Goal: Task Accomplishment & Management: Use online tool/utility

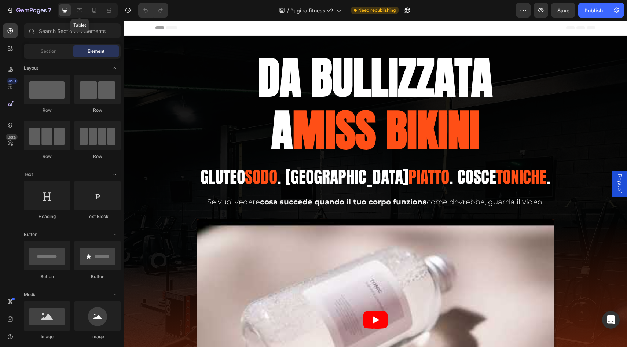
click at [69, 10] on div at bounding box center [65, 10] width 12 height 12
click at [11, 36] on div at bounding box center [10, 30] width 15 height 15
click at [12, 32] on icon at bounding box center [10, 30] width 7 height 7
click at [10, 10] on icon "button" at bounding box center [9, 10] width 7 height 7
drag, startPoint x: 0, startPoint y: 0, endPoint x: 545, endPoint y: 10, distance: 545.5
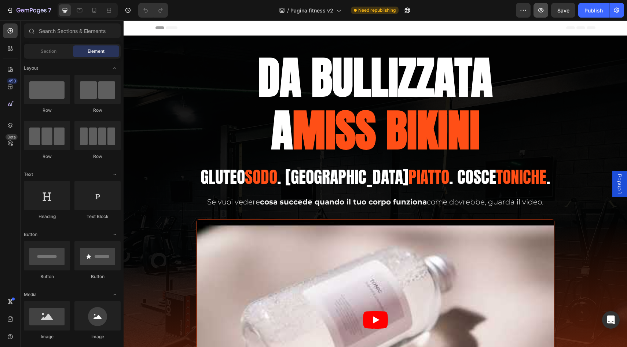
click at [545, 10] on button "button" at bounding box center [541, 10] width 15 height 15
click at [24, 10] on icon "button" at bounding box center [32, 11] width 30 height 6
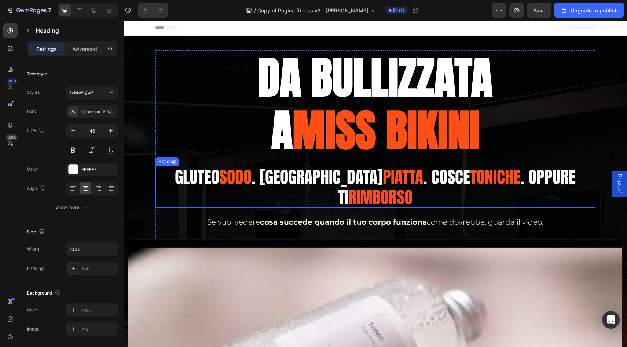
click at [470, 180] on span "toniche" at bounding box center [495, 176] width 50 height 25
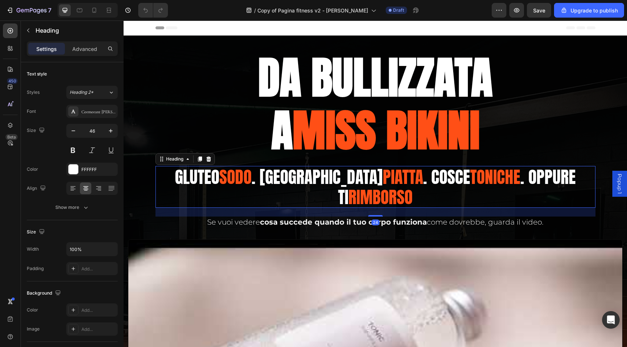
click at [449, 180] on h2 "Gluteo sodo . Pancia piatta . Cosce toniche . Oppure TI Rimborso" at bounding box center [376, 187] width 440 height 42
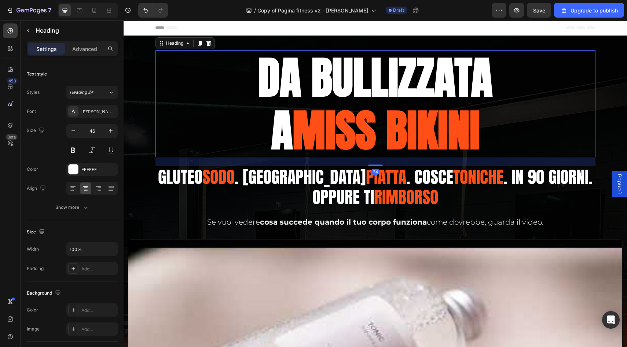
click at [538, 117] on h2 "DA BULLIZZATA A MISS BIKINI" at bounding box center [376, 103] width 440 height 107
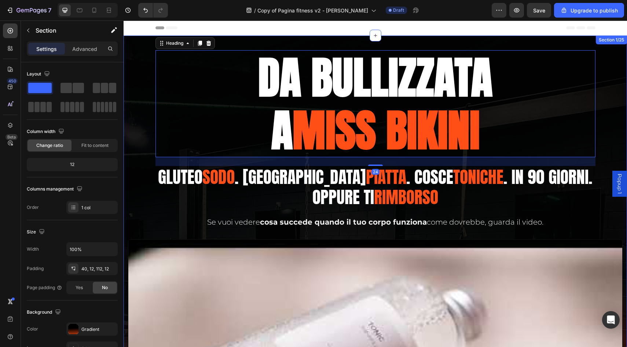
click at [617, 124] on div "DA BULLIZZATA A MISS BIKINI Heading 24 Gluteo sodo . Pancia piatta . Cosce toni…" at bounding box center [375, 284] width 495 height 468
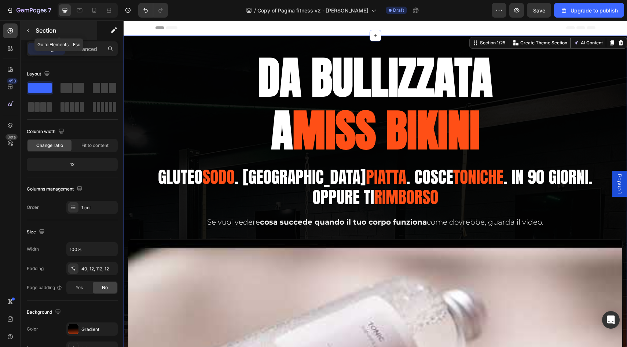
click at [29, 23] on div "Section" at bounding box center [59, 30] width 76 height 19
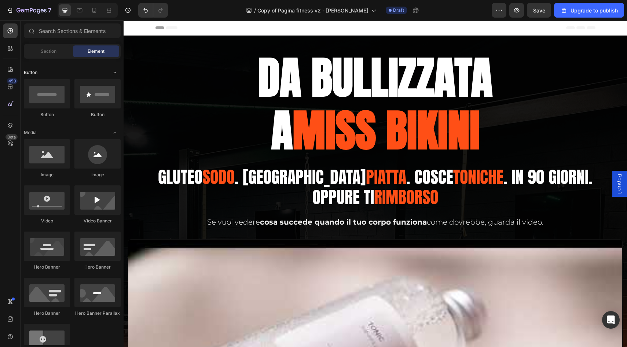
scroll to position [252, 0]
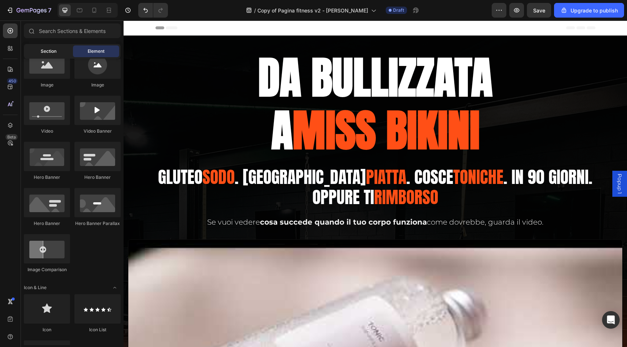
click at [49, 47] on div "Section" at bounding box center [48, 51] width 46 height 12
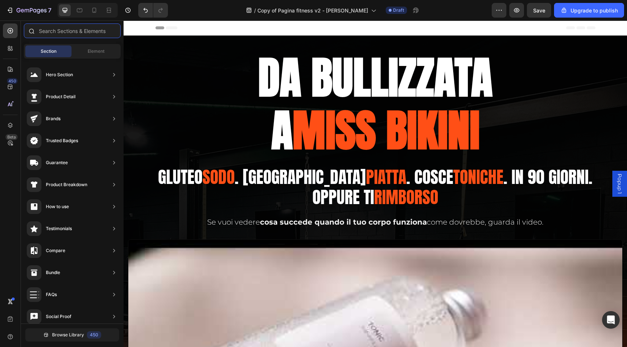
click at [60, 28] on input "text" at bounding box center [72, 30] width 97 height 15
click at [33, 28] on icon at bounding box center [31, 31] width 6 height 6
click at [73, 8] on div at bounding box center [88, 10] width 60 height 15
click at [80, 10] on icon at bounding box center [79, 10] width 7 height 7
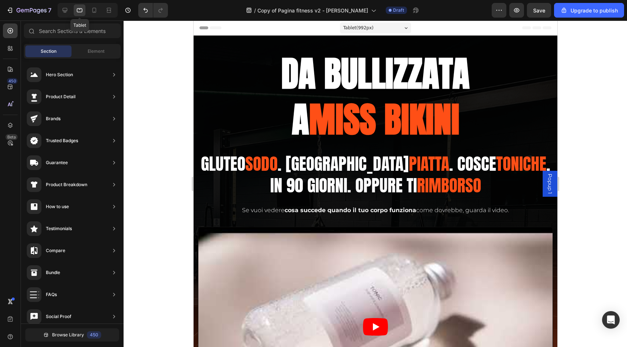
click at [71, 11] on div "Tablet" at bounding box center [88, 10] width 60 height 15
click at [63, 11] on icon at bounding box center [64, 10] width 7 height 7
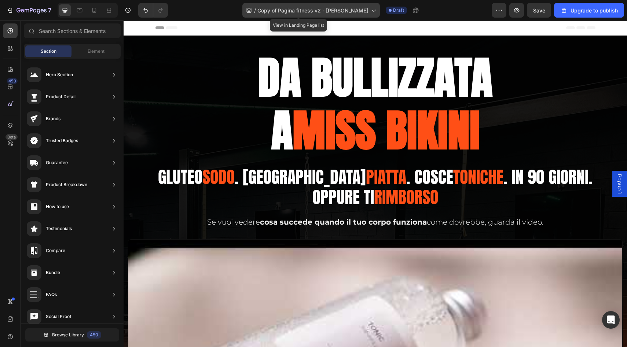
click at [326, 7] on span "Copy of Pagina fitness v2 - [PERSON_NAME]" at bounding box center [312, 11] width 111 height 8
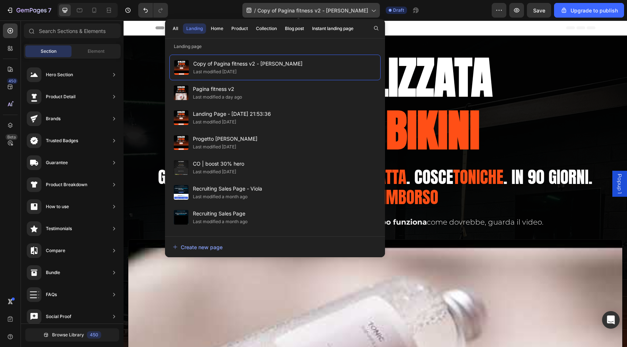
click at [326, 7] on span "Copy of Pagina fitness v2 - [PERSON_NAME]" at bounding box center [312, 11] width 111 height 8
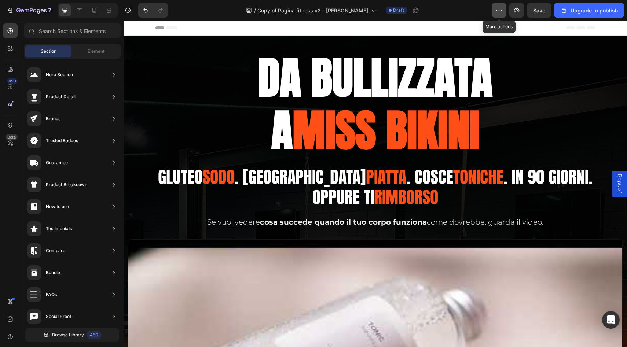
click at [498, 14] on button "button" at bounding box center [499, 10] width 15 height 15
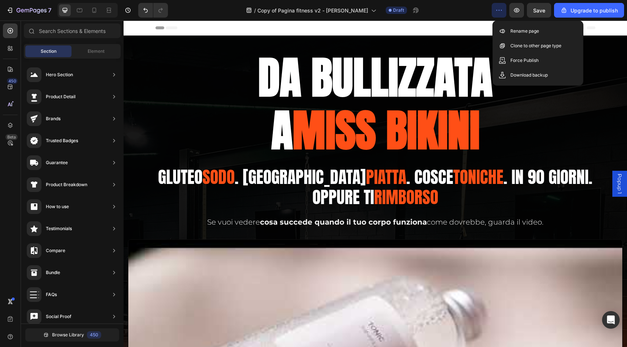
click at [498, 10] on icon "button" at bounding box center [499, 10] width 7 height 7
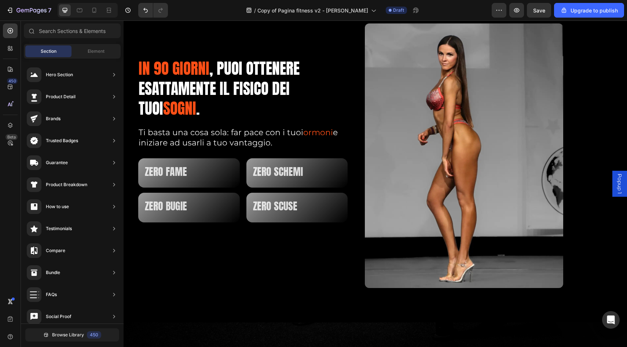
scroll to position [562, 0]
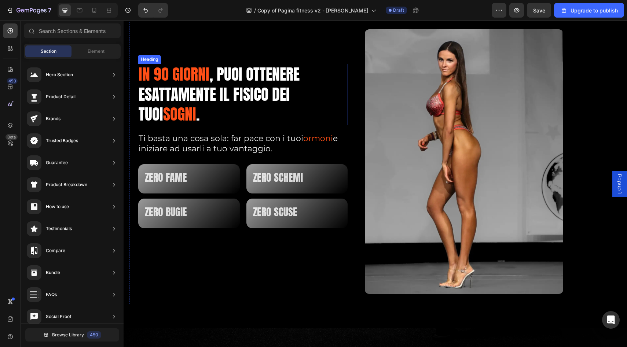
click at [212, 79] on h2 "In 9o giorni , Puoi OTTENERE esattamente IL FISICO DEI TUOI SOGNI ." at bounding box center [243, 95] width 210 height 62
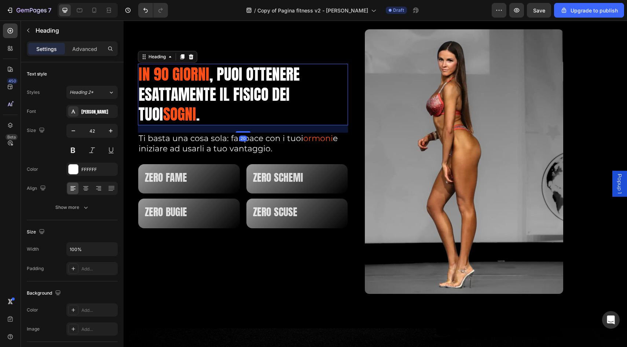
click at [212, 79] on h2 "In 9o giorni , Puoi OTTENERE esattamente IL FISICO DEI TUOI SOGNI ." at bounding box center [243, 95] width 210 height 62
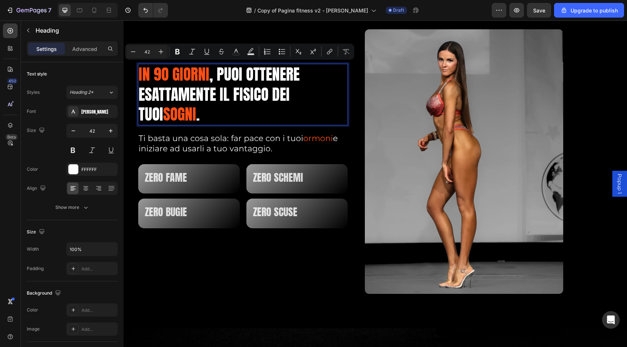
click at [213, 79] on p "In 9o giorni , Puoi OTTENERE esattamente IL FISICO DEI TUOI SOGNI ." at bounding box center [243, 95] width 209 height 60
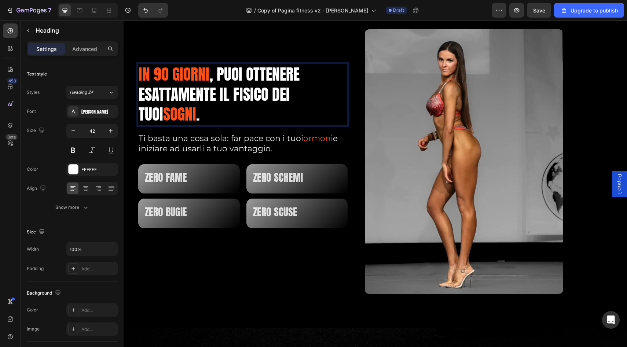
click at [216, 78] on p "In 9o giorni , Puoi OTTENERE esattamente IL FISICO DEI TUOI SOGNI ." at bounding box center [243, 95] width 209 height 60
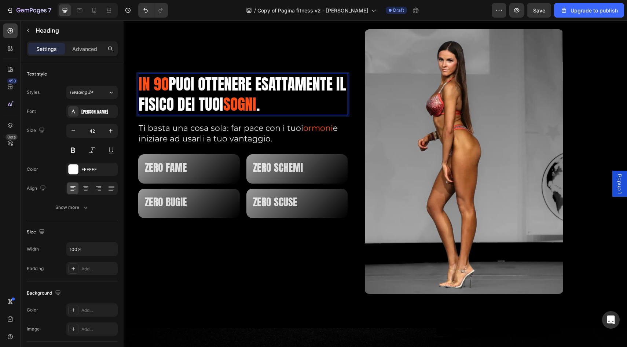
scroll to position [572, 0]
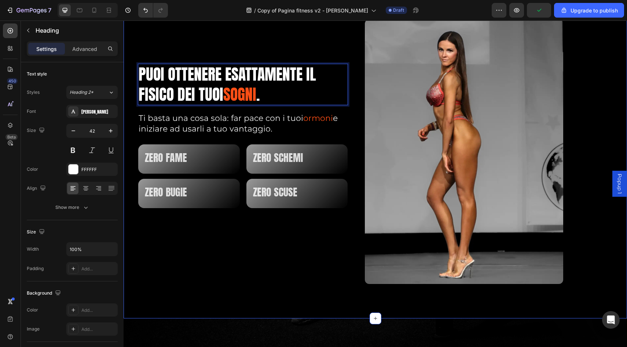
click at [614, 266] on div "Image Row Puoi OTTENERE esattamente IL FISICO DEI TUOI SOGNI . Heading 20 Ti ba…" at bounding box center [376, 152] width 504 height 331
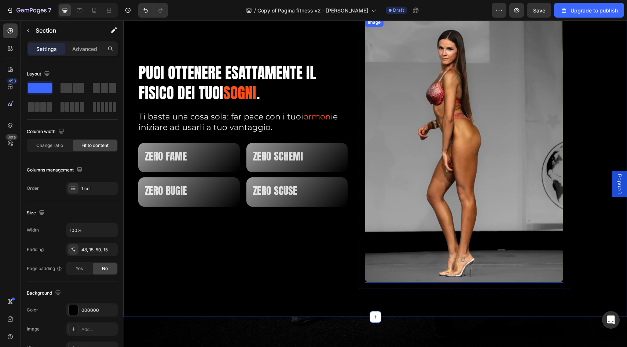
scroll to position [573, 0]
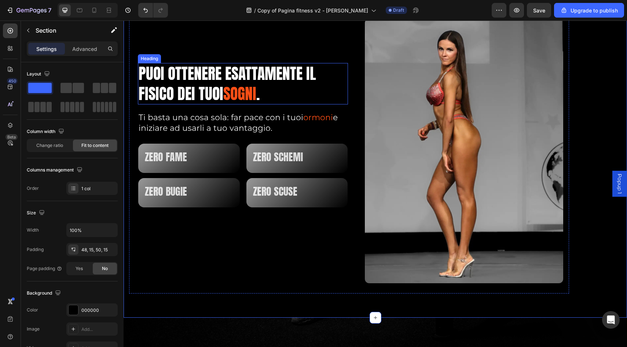
click at [205, 75] on p "Puoi OTTENERE esattamente IL FISICO DEI TUOI SOGNI ." at bounding box center [243, 84] width 209 height 40
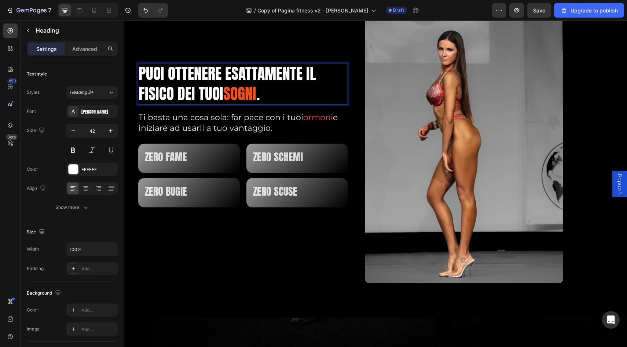
click at [205, 75] on p "Puoi OTTENERE esattamente IL FISICO DEI TUOI SOGNI ." at bounding box center [243, 84] width 209 height 40
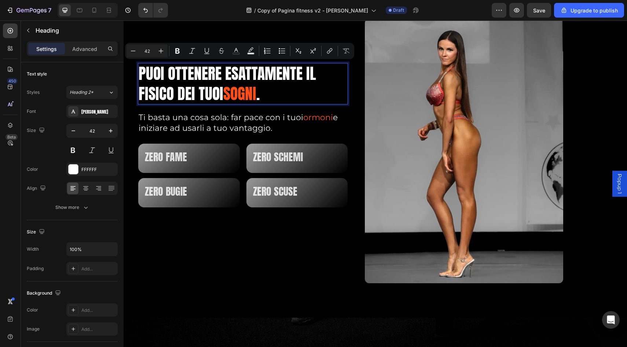
click at [243, 89] on span "SOGNI" at bounding box center [239, 93] width 33 height 23
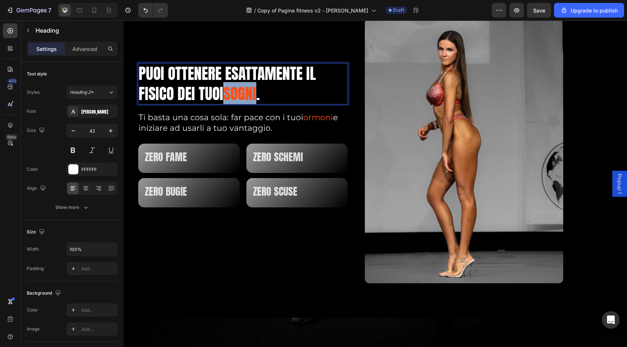
click at [243, 89] on span "SOGNI" at bounding box center [239, 93] width 33 height 23
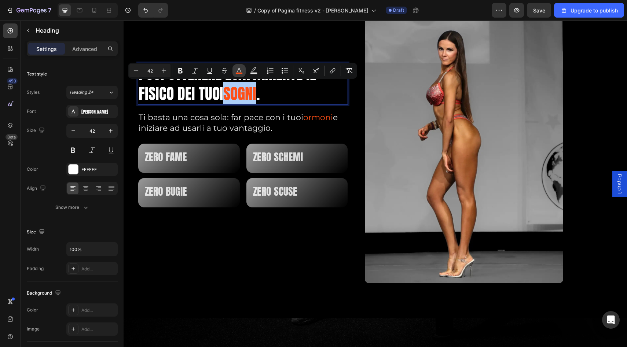
click at [240, 73] on rect "Editor contextual toolbar" at bounding box center [239, 74] width 7 height 2
type input "FF4F16"
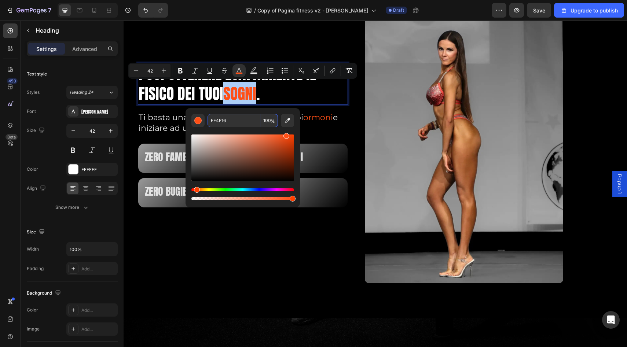
click at [223, 118] on input "FF4F16" at bounding box center [234, 120] width 53 height 13
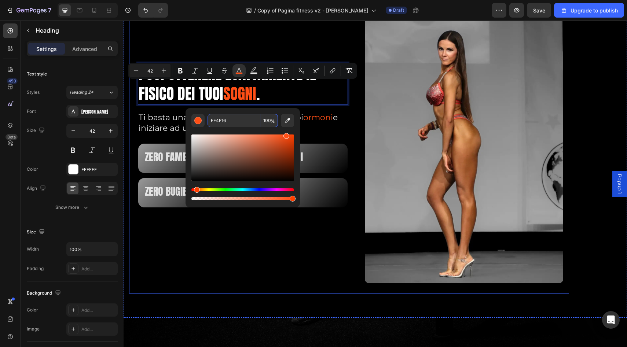
click at [180, 95] on p "Puoi OTTENERE esattamente IL FISICO DEI TUOI SOGNI ." at bounding box center [243, 84] width 209 height 40
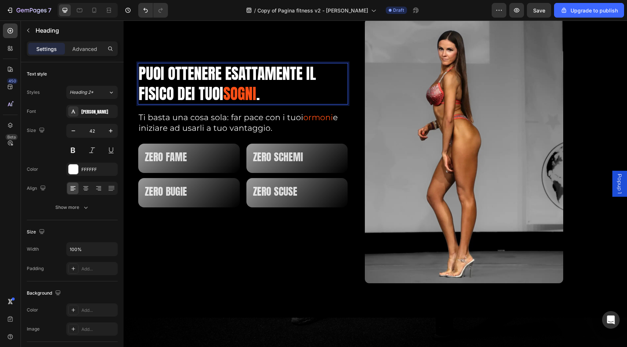
click at [186, 72] on p "Puoi OTTENERE esattamente IL FISICO DEI TUOI SOGNI ." at bounding box center [243, 84] width 209 height 40
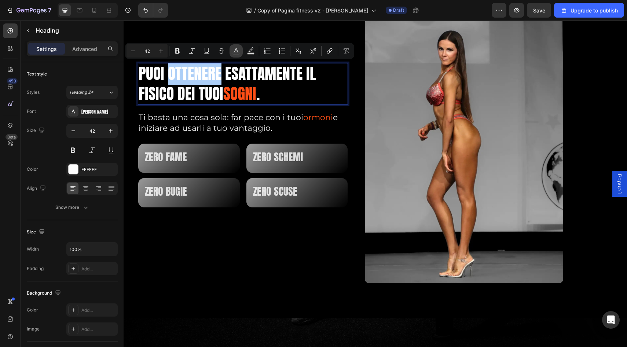
click at [238, 51] on icon "Editor contextual toolbar" at bounding box center [236, 50] width 7 height 7
type input "FFFFFF"
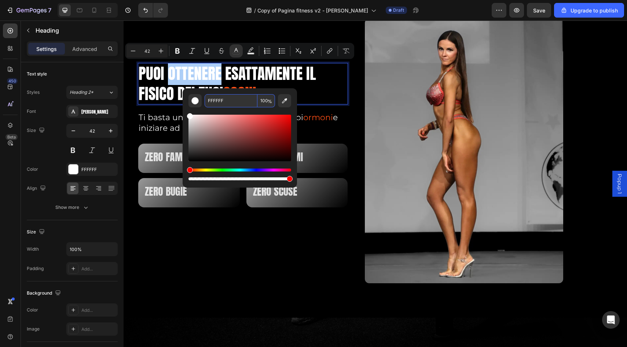
click at [226, 97] on input "FFFFFF" at bounding box center [231, 100] width 53 height 13
paste input "4F16"
type input "FF4F16"
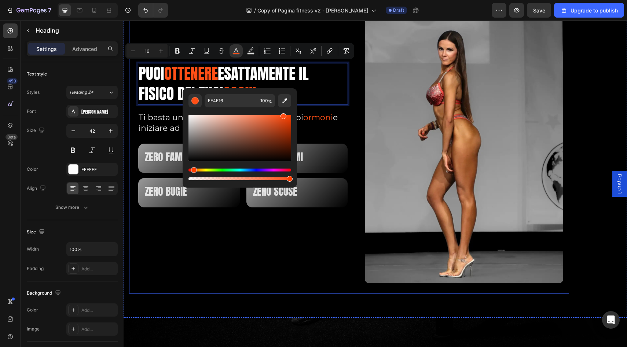
click at [270, 33] on div "Puoi OTTENERE esattamente IL FISICO DEI TUOI SOGNI . Heading 20 Ti basta una co…" at bounding box center [243, 153] width 210 height 281
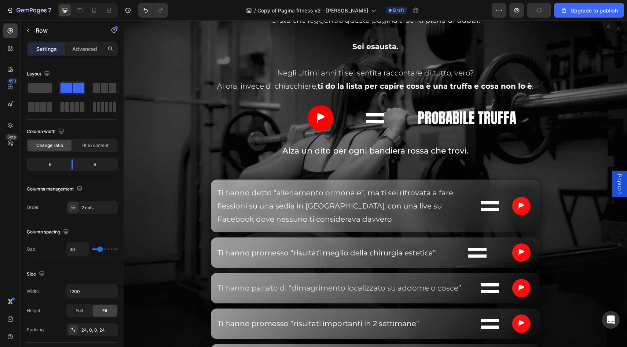
scroll to position [2396, 0]
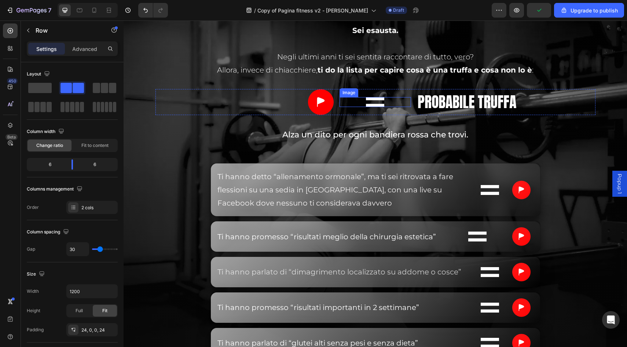
click at [378, 100] on img at bounding box center [375, 102] width 18 height 10
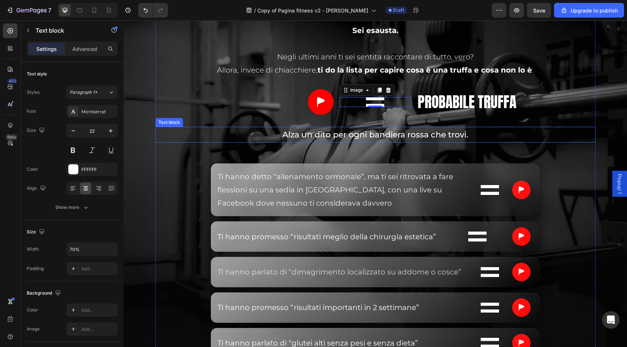
click at [362, 138] on p "Alza un dito per ogni bandiera rossa che trovi." at bounding box center [375, 135] width 307 height 15
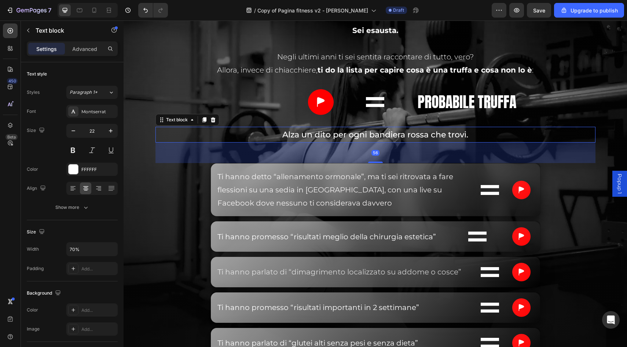
click at [358, 135] on p "Alza un dito per ogni bandiera rossa che trovi." at bounding box center [375, 135] width 307 height 15
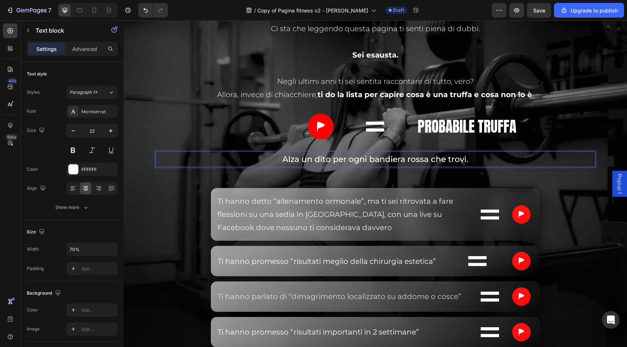
scroll to position [2372, 0]
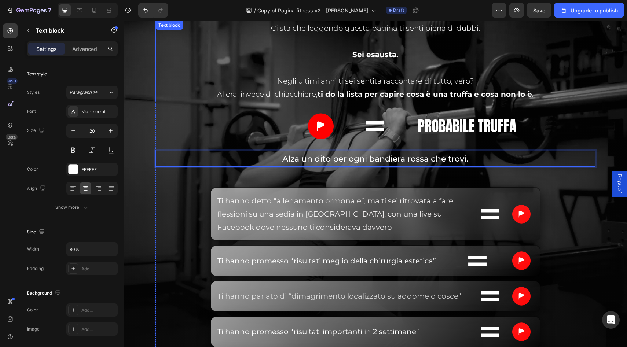
click at [364, 91] on strong "ti do la lista per capire cosa è una truffa e cosa non lo è" at bounding box center [425, 94] width 215 height 9
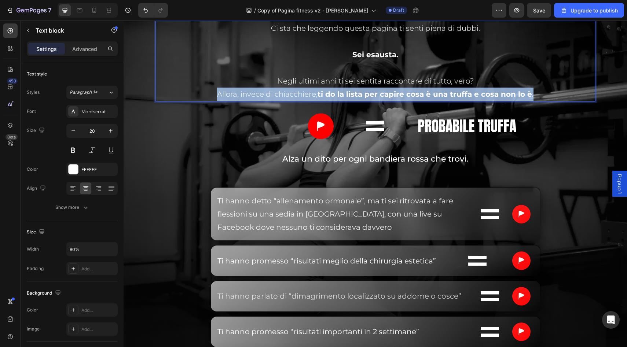
click at [364, 91] on strong "ti do la lista per capire cosa è una truffa e cosa non lo è" at bounding box center [425, 94] width 215 height 9
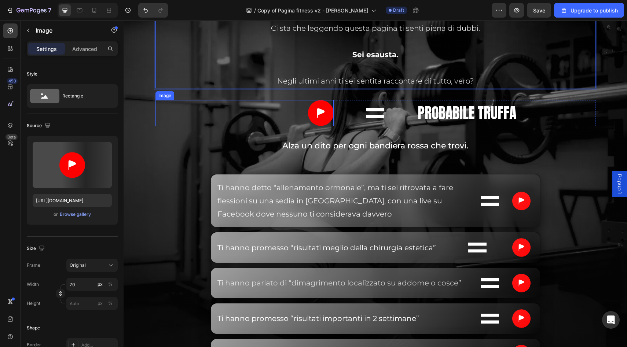
click at [316, 106] on img at bounding box center [321, 113] width 26 height 26
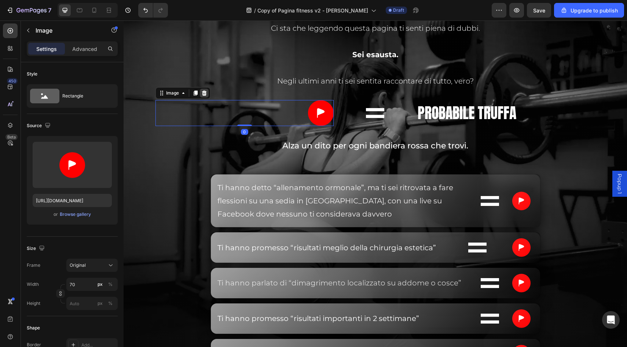
click at [205, 94] on icon at bounding box center [204, 93] width 5 height 5
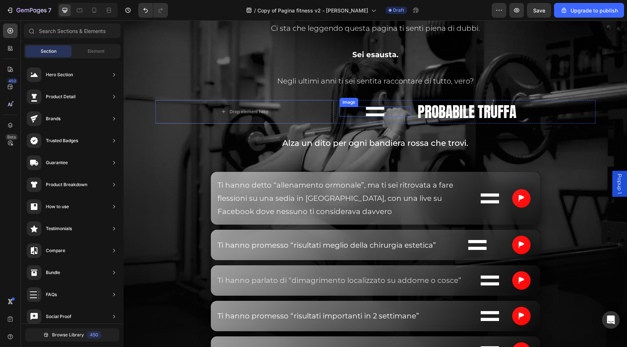
click at [376, 112] on img at bounding box center [375, 112] width 18 height 10
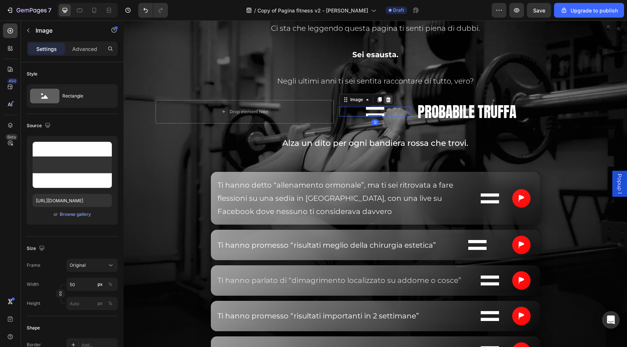
click at [388, 102] on icon at bounding box center [388, 99] width 5 height 5
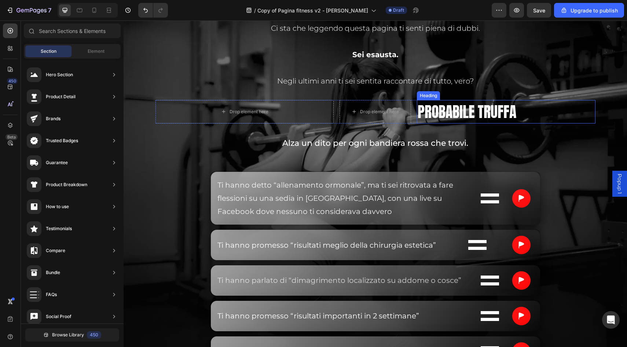
click at [445, 111] on span "Probabile truffa" at bounding box center [467, 112] width 99 height 22
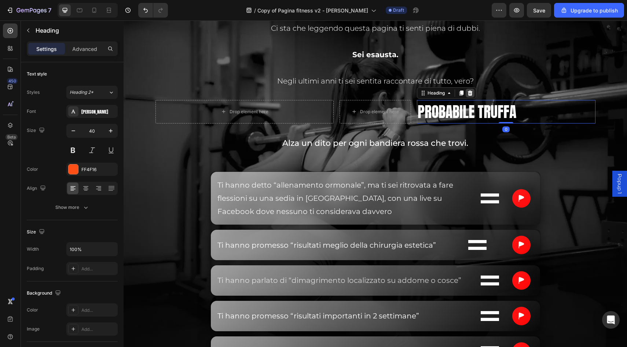
click at [468, 94] on icon at bounding box center [470, 93] width 6 height 6
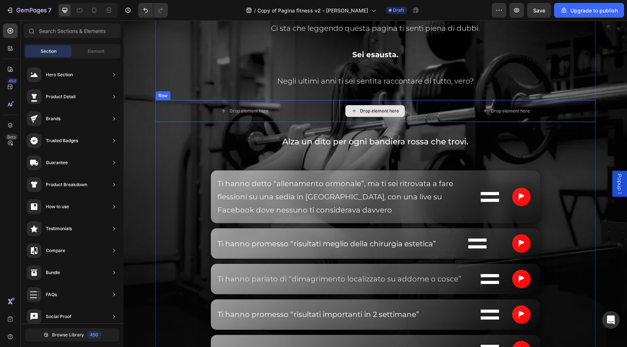
click at [391, 112] on div "Drop element here" at bounding box center [379, 111] width 39 height 6
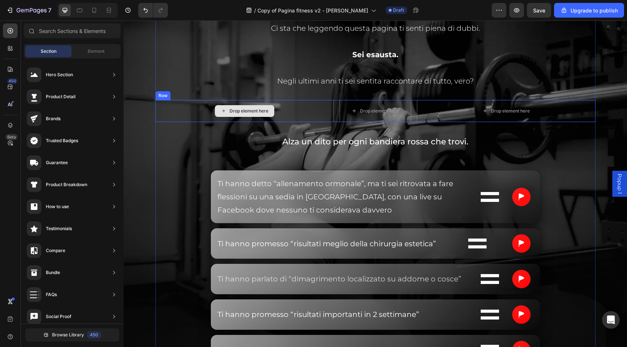
click at [191, 109] on div "Drop element here" at bounding box center [245, 111] width 179 height 22
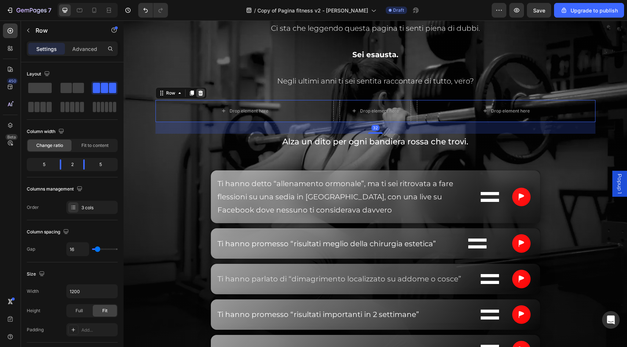
click at [201, 92] on icon at bounding box center [200, 93] width 5 height 5
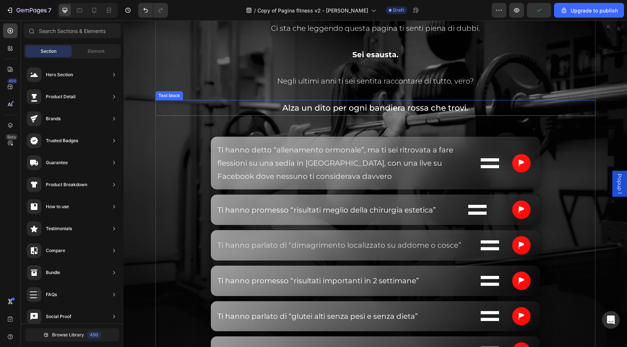
click at [357, 108] on p "Alza un dito per ogni bandiera rossa che trovi." at bounding box center [375, 108] width 307 height 15
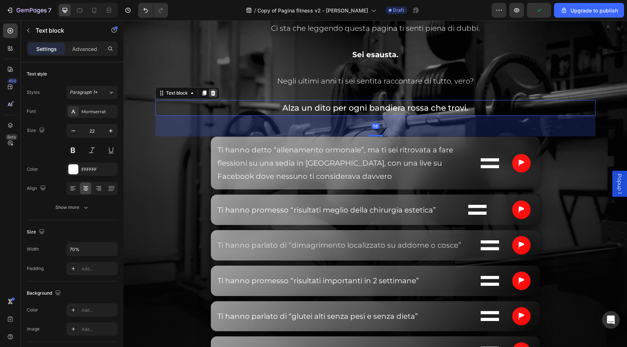
click at [211, 95] on icon at bounding box center [213, 93] width 6 height 6
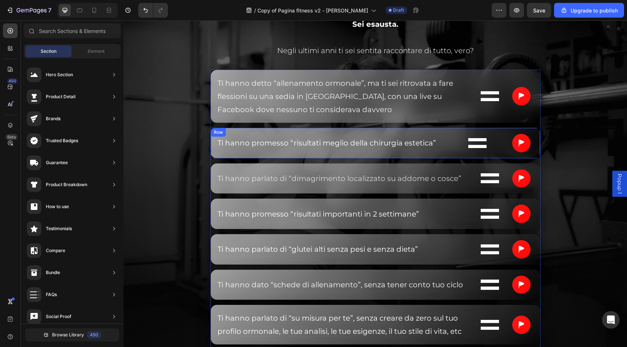
scroll to position [2402, 0]
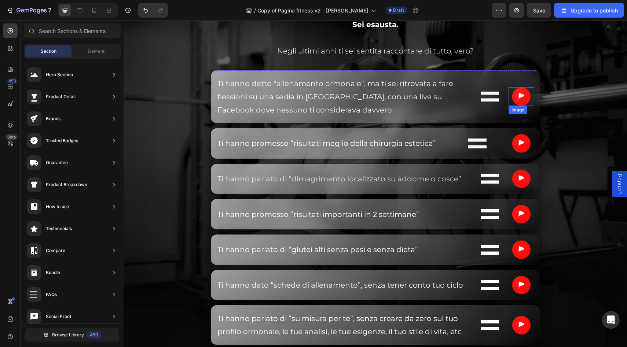
click at [517, 97] on img at bounding box center [521, 96] width 18 height 19
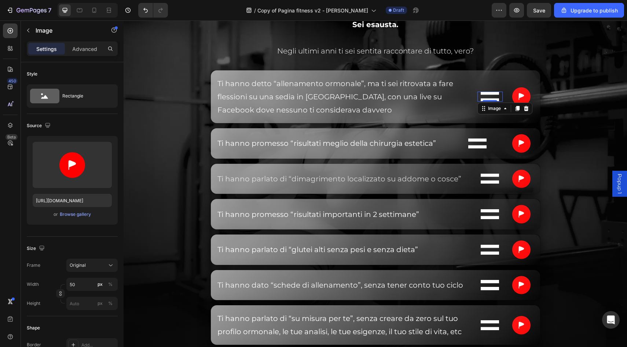
click at [498, 101] on img at bounding box center [490, 97] width 18 height 10
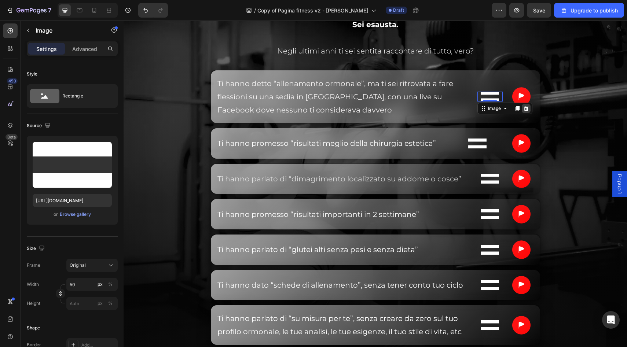
click at [524, 108] on icon at bounding box center [526, 109] width 6 height 6
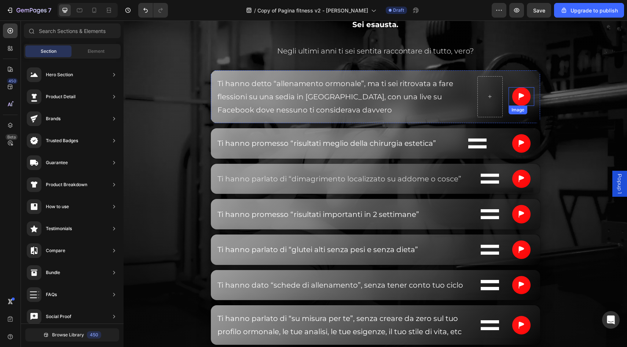
click at [523, 96] on img at bounding box center [521, 96] width 18 height 19
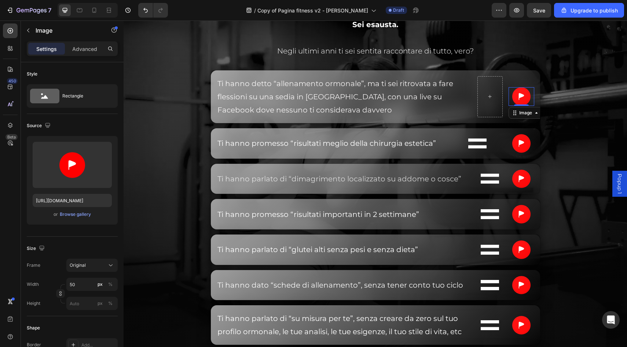
click at [516, 91] on img at bounding box center [521, 96] width 18 height 19
drag, startPoint x: 516, startPoint y: 91, endPoint x: 487, endPoint y: 91, distance: 28.6
click at [525, 113] on icon at bounding box center [526, 112] width 5 height 5
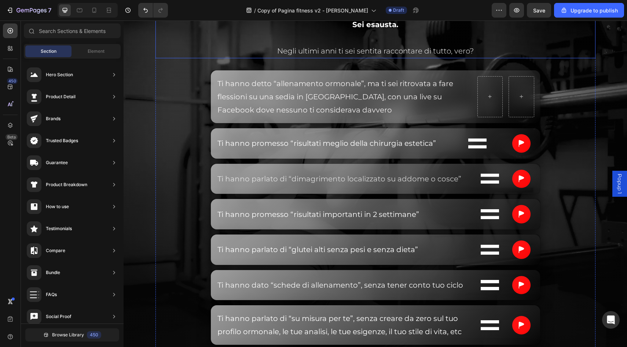
click at [527, 47] on p "Negli ultimi anni ti sei sentita raccontare di tutto, vero?" at bounding box center [375, 50] width 351 height 13
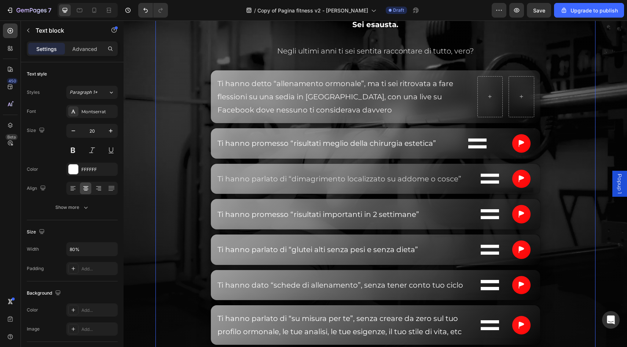
click at [591, 87] on div "SE NON TI FIDI PIÙ… È PERCHÉ TI HANNO GIÀ FREGATA fin troppo. Heading Ci sta ch…" at bounding box center [376, 298] width 440 height 735
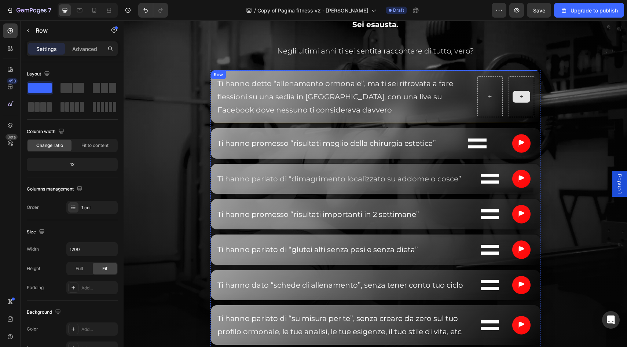
click at [524, 101] on div at bounding box center [522, 97] width 18 height 12
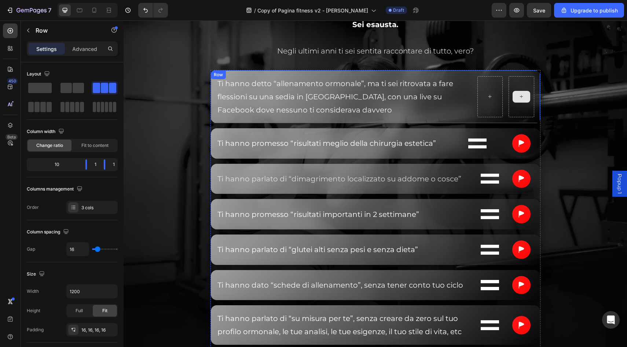
click at [516, 113] on div at bounding box center [522, 96] width 26 height 41
click at [494, 116] on div at bounding box center [491, 96] width 26 height 41
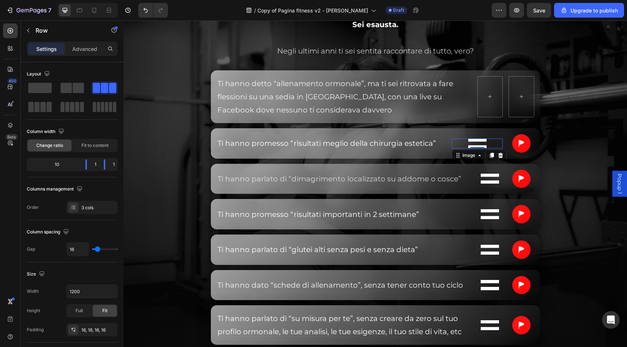
click at [479, 145] on img at bounding box center [477, 144] width 18 height 10
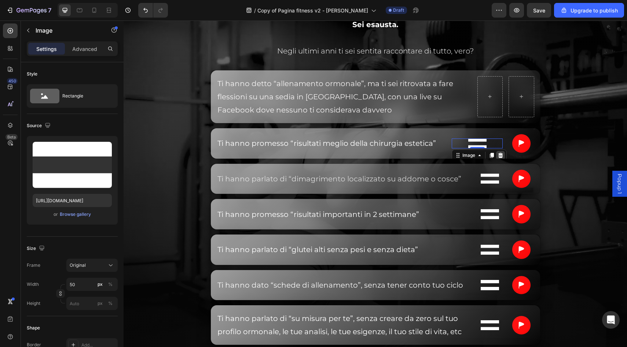
click at [499, 156] on icon at bounding box center [501, 156] width 6 height 6
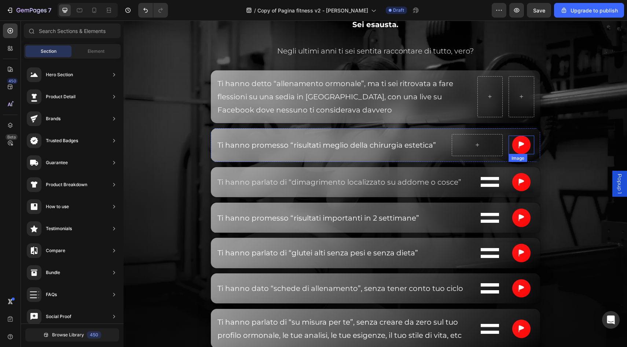
click at [511, 147] on div at bounding box center [522, 145] width 26 height 19
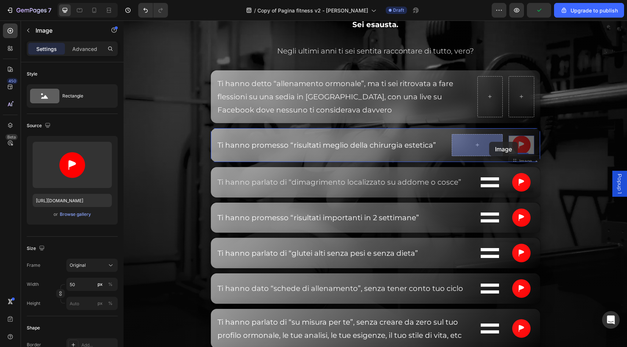
drag, startPoint x: 519, startPoint y: 142, endPoint x: 481, endPoint y: 142, distance: 38.1
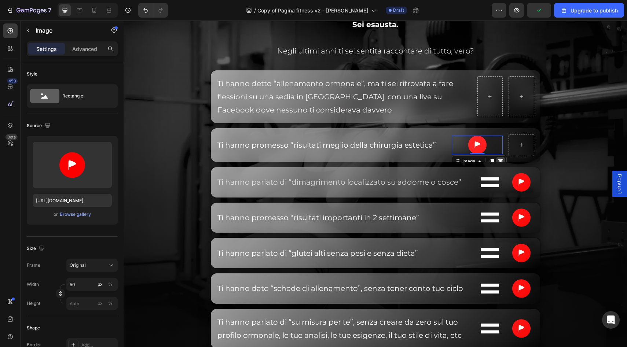
click at [499, 159] on icon at bounding box center [501, 161] width 6 height 6
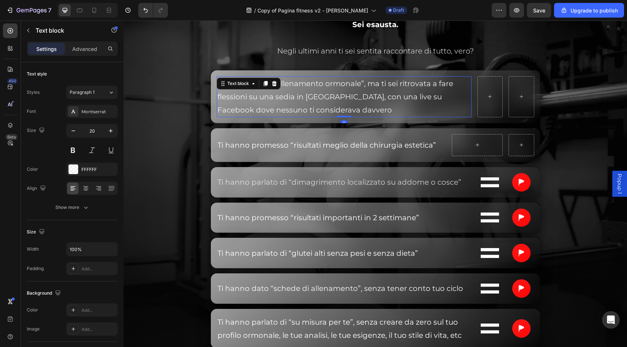
click at [439, 92] on span "Ti hanno detto “allenamento ormonale”, ma ti sei ritrovata a fare flessioni su …" at bounding box center [336, 96] width 236 height 35
click at [476, 79] on div "Ti hanno detto “allenamento ormonale”, ma ti sei ritrovata a fare flessioni su …" at bounding box center [376, 97] width 330 height 54
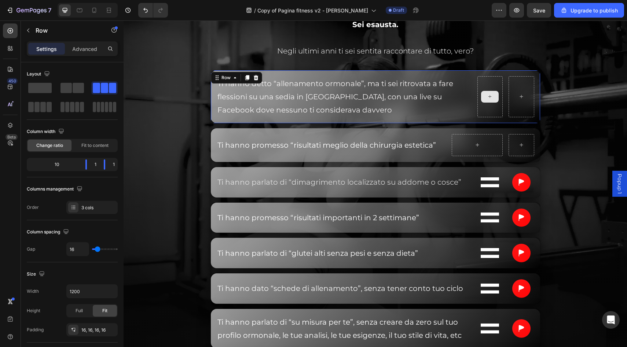
click at [480, 77] on div at bounding box center [491, 96] width 26 height 41
click at [492, 93] on div at bounding box center [490, 97] width 18 height 12
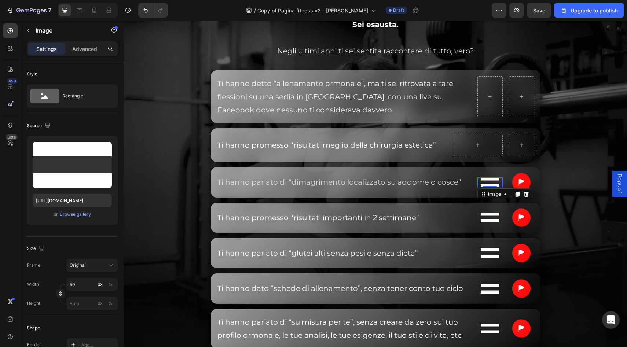
click at [487, 180] on img at bounding box center [490, 183] width 18 height 10
click at [527, 194] on icon at bounding box center [526, 194] width 6 height 6
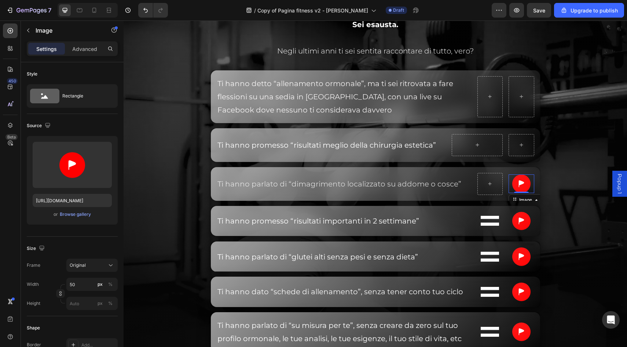
click at [518, 188] on img at bounding box center [521, 184] width 18 height 19
drag, startPoint x: 517, startPoint y: 187, endPoint x: 490, endPoint y: 187, distance: 26.8
click at [526, 199] on icon at bounding box center [526, 200] width 5 height 5
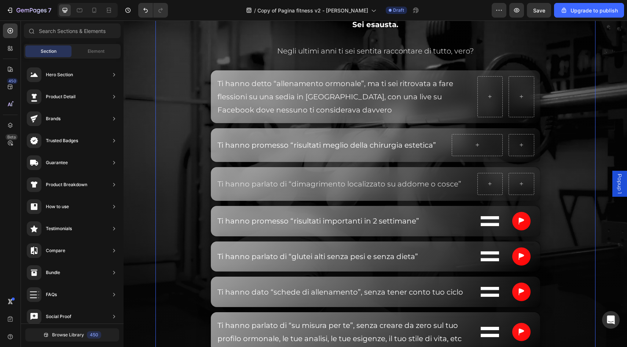
click at [585, 208] on div "SE NON TI FIDI PIÙ… È PERCHÉ TI HANNO GIÀ FREGATA fin troppo. Heading Ci sta ch…" at bounding box center [376, 302] width 440 height 742
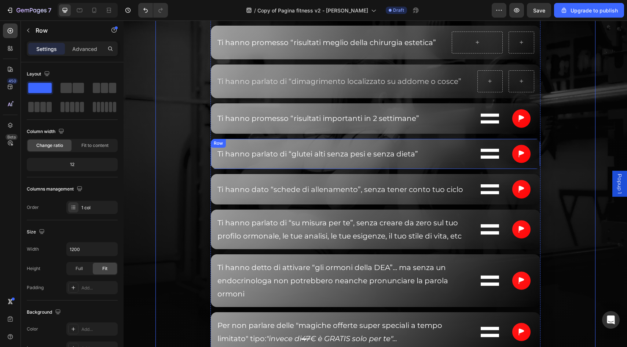
scroll to position [2506, 0]
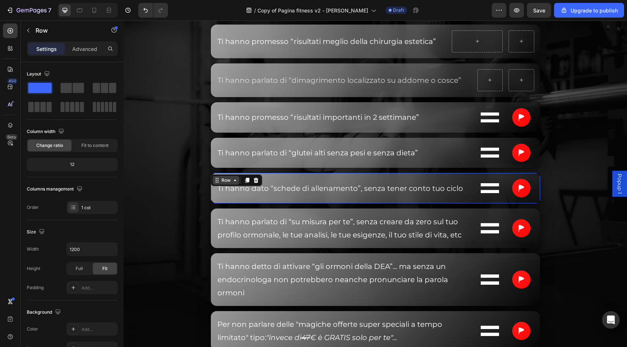
click at [220, 177] on div "Row" at bounding box center [226, 180] width 12 height 7
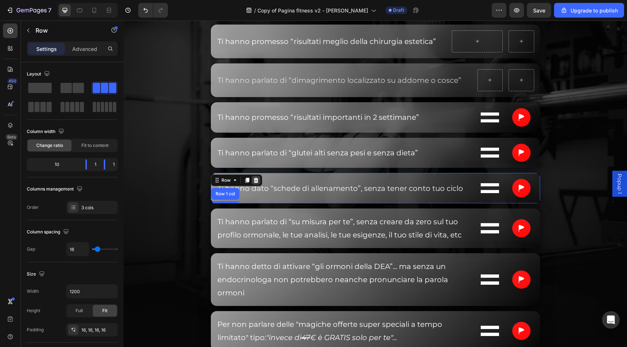
click at [258, 180] on icon at bounding box center [256, 181] width 6 height 6
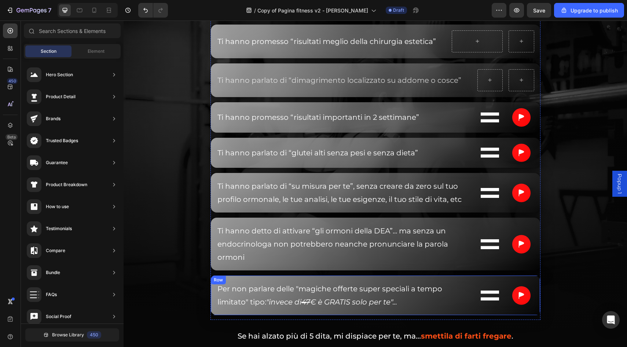
click at [258, 279] on div "Per non parlare delle "magiche offerte super speciali a tempo limitato" tipo: "…" at bounding box center [376, 295] width 330 height 40
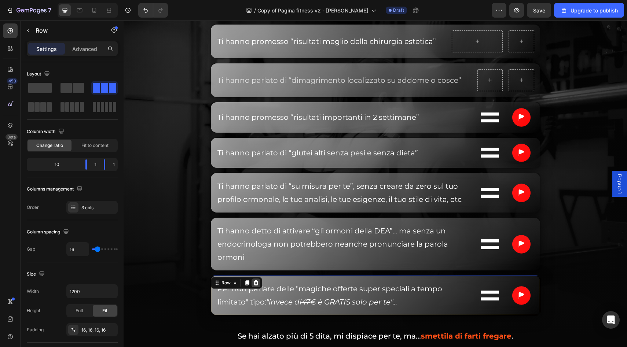
click at [259, 280] on div at bounding box center [256, 283] width 9 height 9
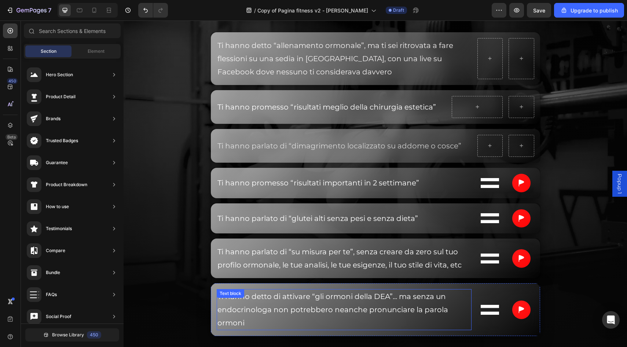
scroll to position [2442, 0]
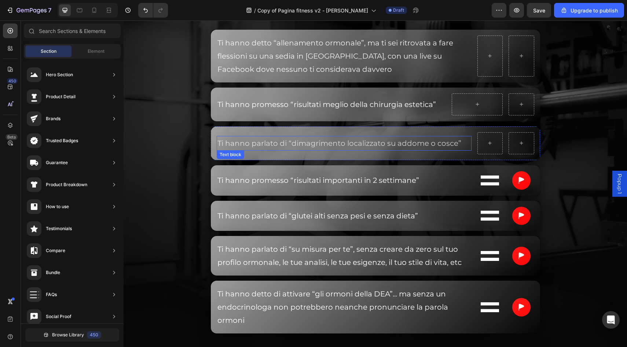
click at [315, 148] on p "Ti hanno parlato di “dimagrimento localizzato su addome o cosce”" at bounding box center [344, 143] width 253 height 13
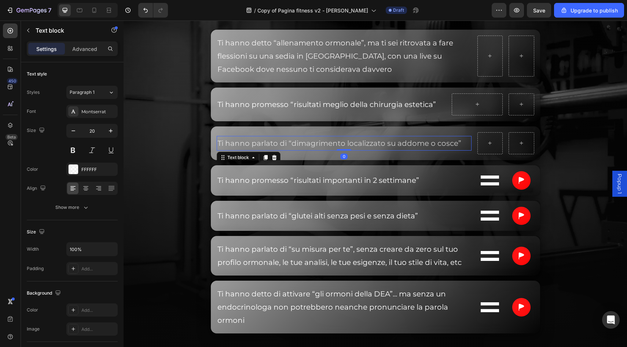
click at [315, 148] on p "Ti hanno parlato di “dimagrimento localizzato su addome o cosce”" at bounding box center [344, 143] width 253 height 13
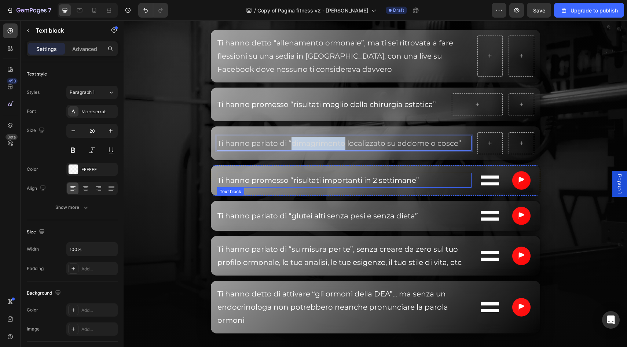
click at [311, 180] on span "Ti hanno promesso “risultati importanti in 2 settimane”" at bounding box center [319, 180] width 202 height 9
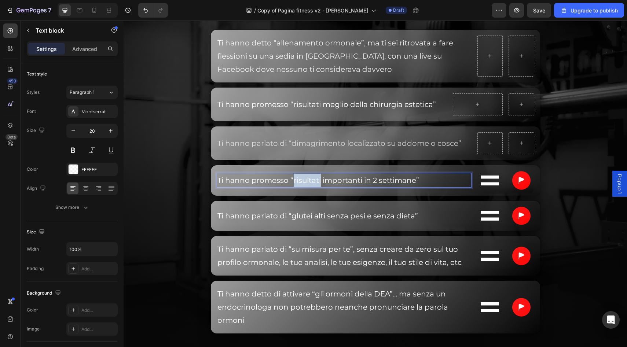
click at [311, 180] on span "Ti hanno promesso “risultati importanti in 2 settimane”" at bounding box center [319, 180] width 202 height 9
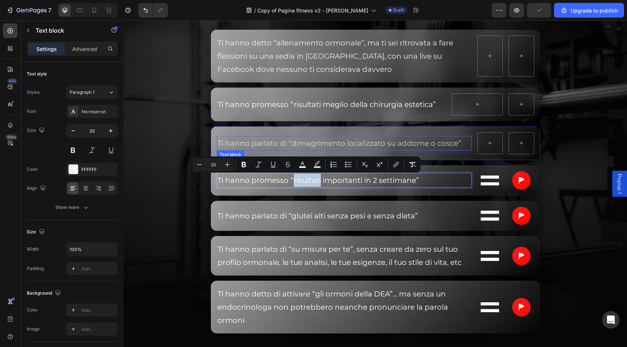
click at [312, 145] on span "Ti hanno parlato di “dimagrimento localizzato su addome o cosce”" at bounding box center [340, 143] width 244 height 9
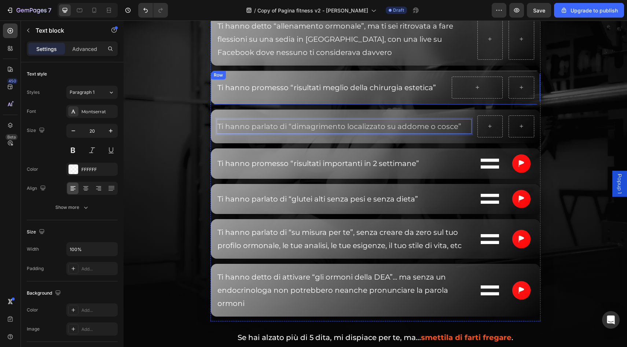
scroll to position [2460, 0]
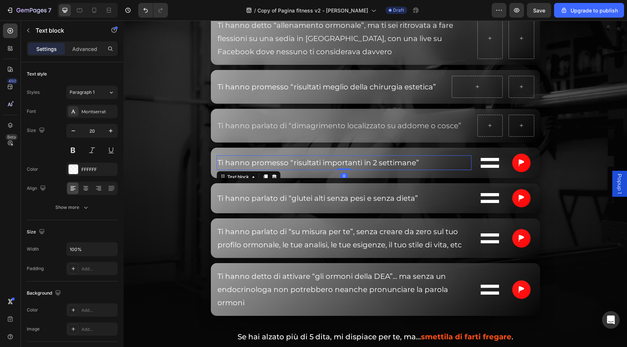
click at [346, 158] on span "Ti hanno promesso “risultati importanti in 2 settimane”" at bounding box center [319, 162] width 202 height 9
click at [363, 198] on span "Ti hanno parlato di “glutei alti senza pesi e senza dieta”" at bounding box center [318, 198] width 201 height 9
click at [497, 161] on img at bounding box center [490, 163] width 18 height 10
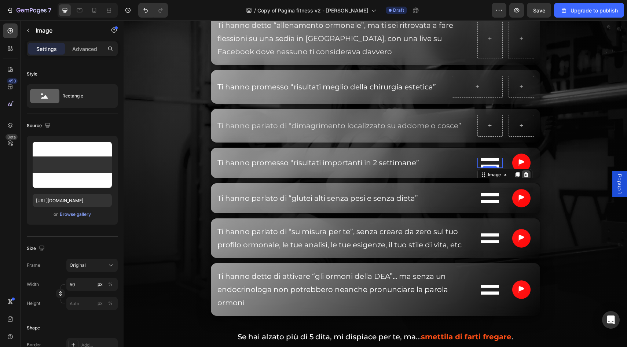
click at [524, 173] on icon at bounding box center [526, 175] width 6 height 6
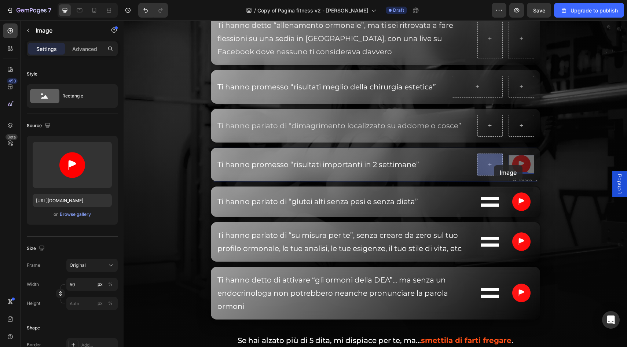
drag, startPoint x: 521, startPoint y: 166, endPoint x: 493, endPoint y: 165, distance: 28.2
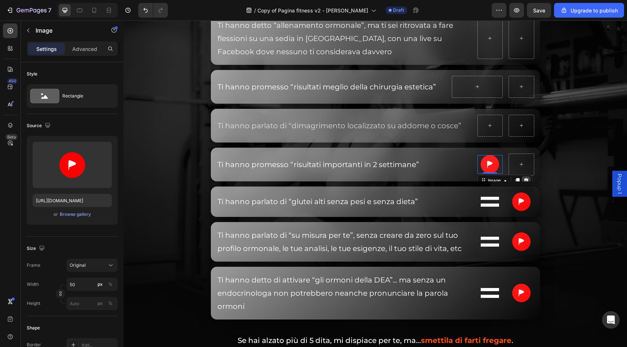
click at [525, 179] on icon at bounding box center [526, 180] width 5 height 5
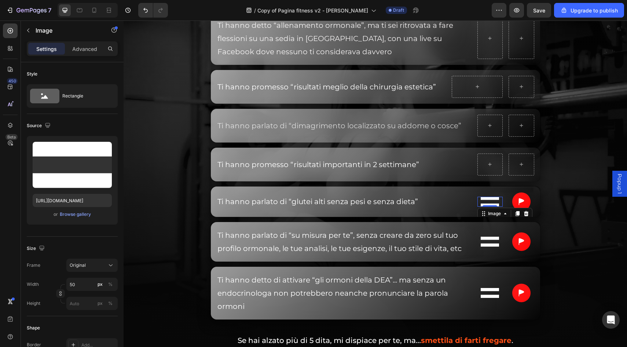
click at [496, 199] on img at bounding box center [490, 202] width 18 height 10
click at [523, 213] on icon at bounding box center [526, 214] width 6 height 6
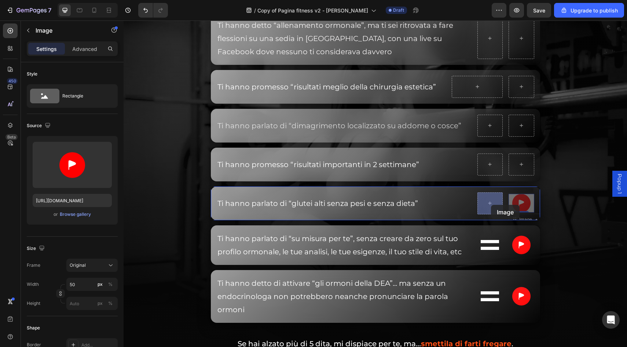
drag, startPoint x: 520, startPoint y: 207, endPoint x: 500, endPoint y: 206, distance: 20.6
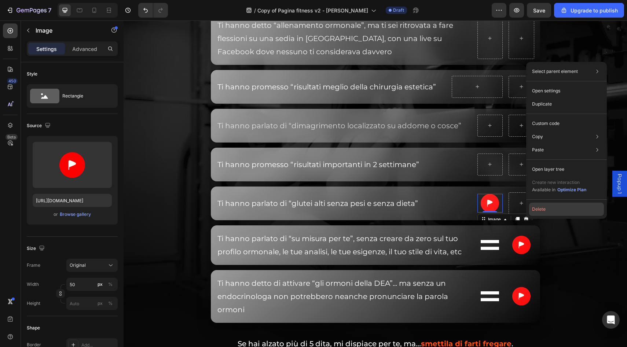
click at [534, 210] on button "Delete" at bounding box center [566, 209] width 75 height 13
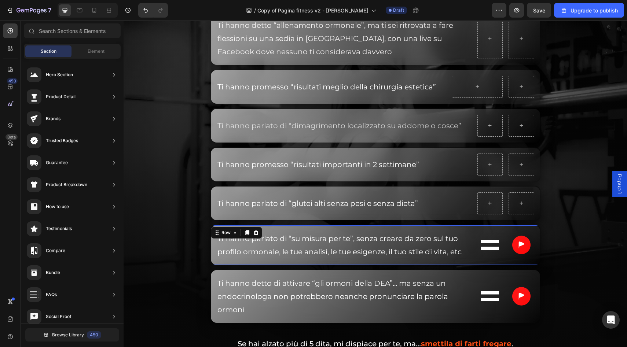
click at [492, 239] on div "Image" at bounding box center [491, 245] width 26 height 28
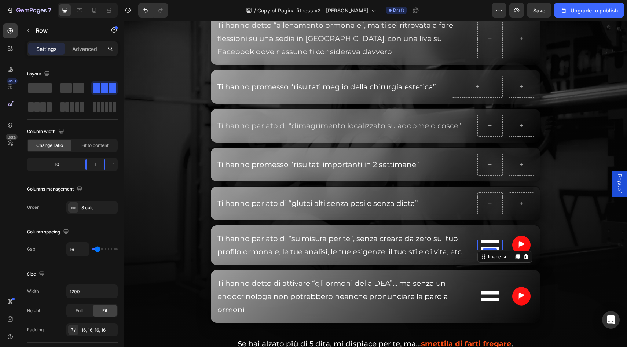
click at [490, 245] on img at bounding box center [490, 245] width 18 height 10
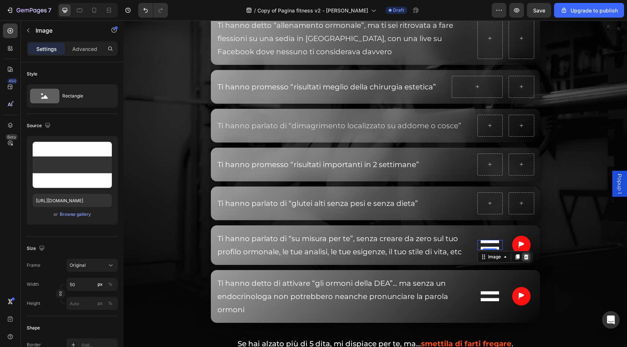
click at [526, 256] on icon at bounding box center [526, 257] width 5 height 5
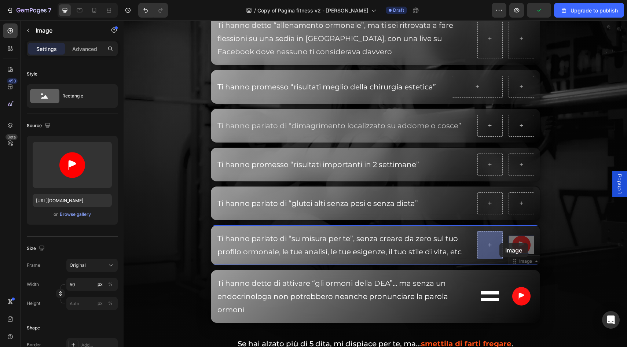
drag, startPoint x: 522, startPoint y: 243, endPoint x: 499, endPoint y: 243, distance: 23.1
click at [525, 262] on icon at bounding box center [526, 262] width 6 height 6
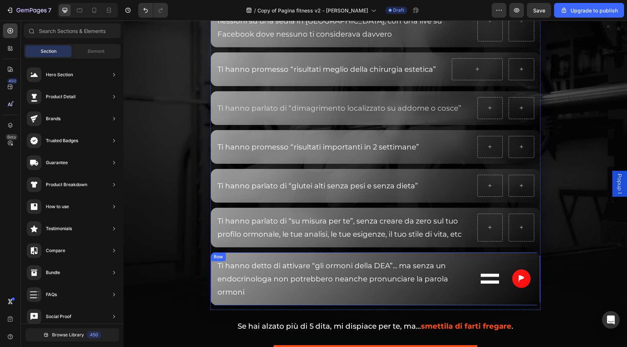
scroll to position [2478, 0]
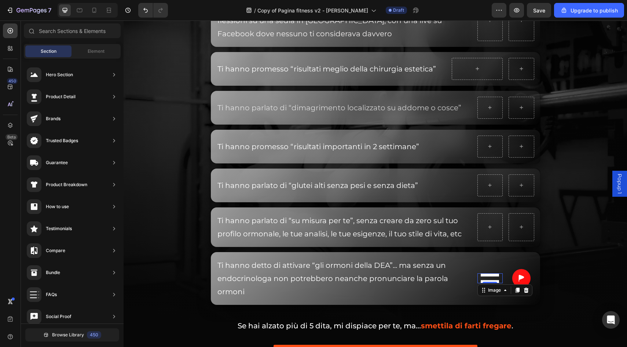
click at [493, 283] on div "Image 0" at bounding box center [491, 279] width 26 height 10
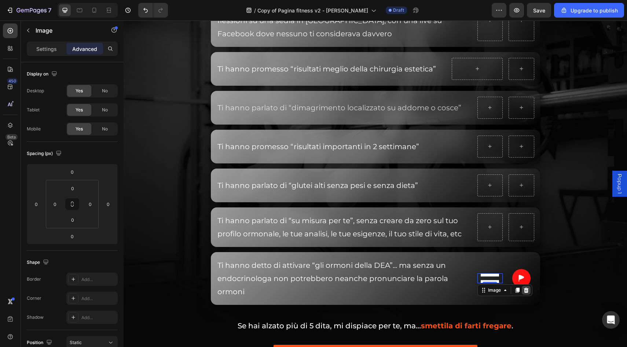
click at [524, 290] on icon at bounding box center [526, 291] width 6 height 6
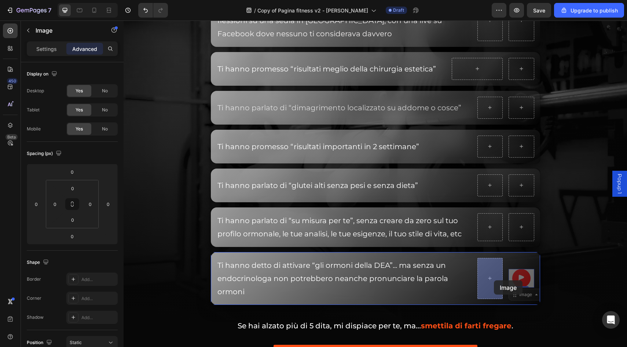
drag, startPoint x: 520, startPoint y: 283, endPoint x: 492, endPoint y: 280, distance: 28.0
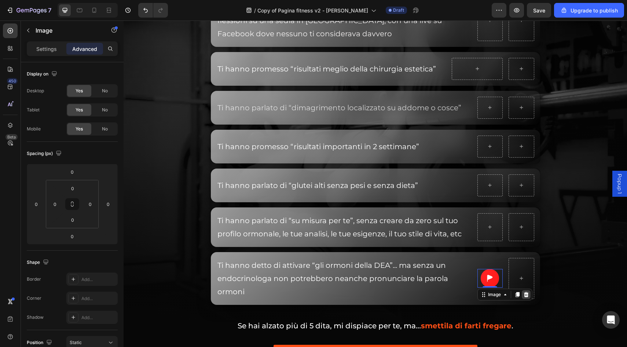
click at [525, 295] on icon at bounding box center [526, 294] width 5 height 5
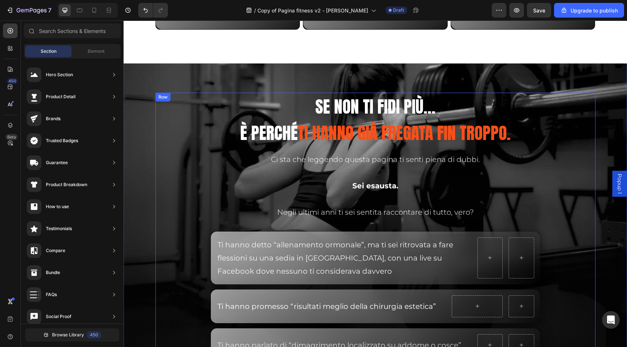
scroll to position [2257, 0]
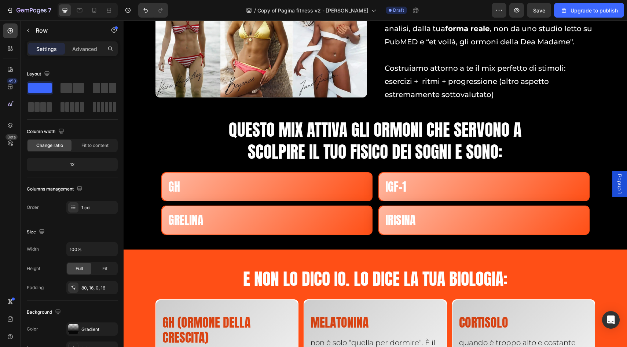
scroll to position [3516, 0]
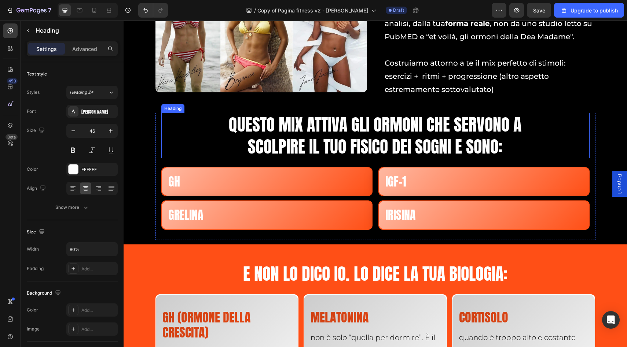
click at [476, 153] on h2 "Questo mix attiva gli ormoni che servono a scolpire il tuo fisico dei sogni e s…" at bounding box center [375, 135] width 343 height 45
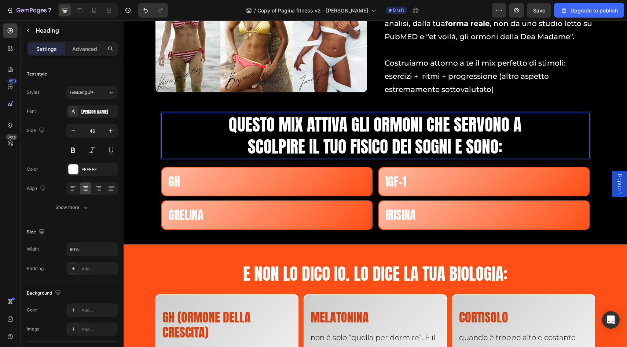
click at [476, 153] on h2 "Questo mix attiva gli ormoni che servono a scolpire il tuo fisico dei sogni e s…" at bounding box center [375, 135] width 343 height 45
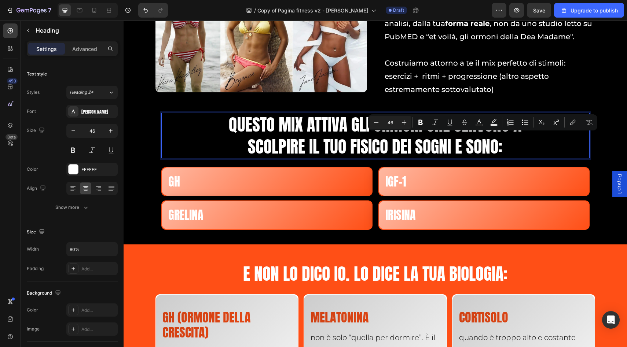
scroll to position [1, 0]
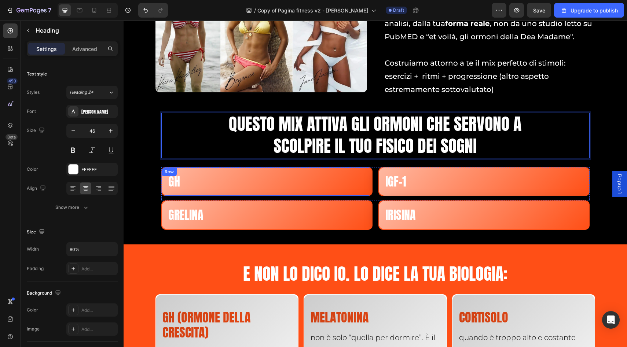
click at [364, 172] on div "GH Heading Row" at bounding box center [266, 181] width 211 height 29
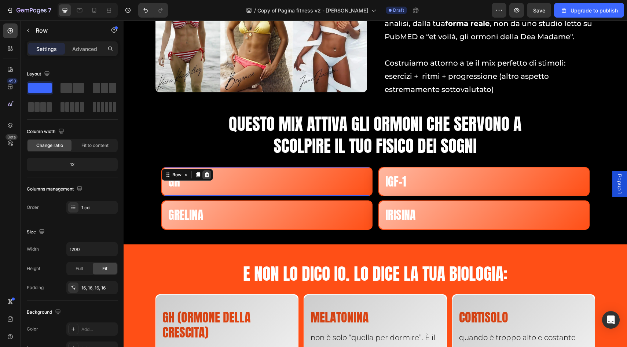
click at [208, 175] on icon at bounding box center [206, 174] width 5 height 5
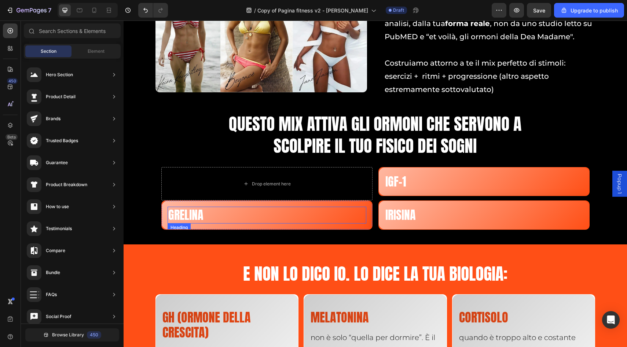
click at [306, 219] on h2 "GRELINA" at bounding box center [267, 215] width 199 height 17
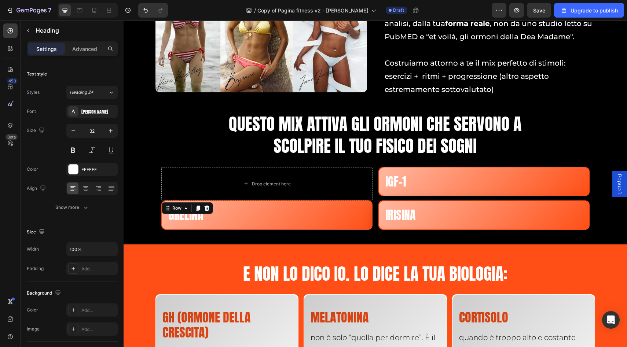
click at [367, 206] on div "GRELINA Heading Row 12" at bounding box center [266, 215] width 211 height 29
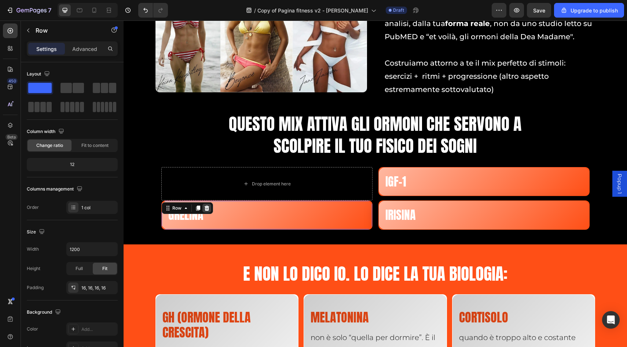
click at [204, 206] on icon at bounding box center [207, 208] width 6 height 6
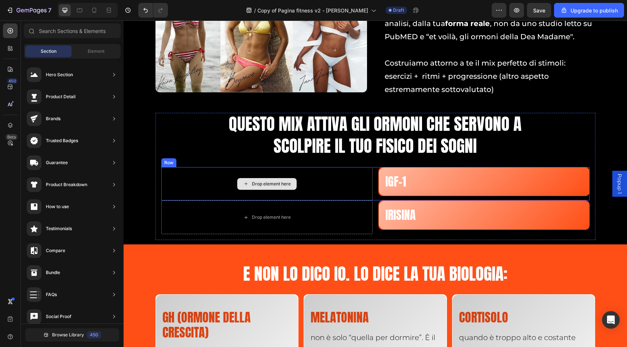
click at [215, 178] on div "Drop element here" at bounding box center [266, 184] width 211 height 34
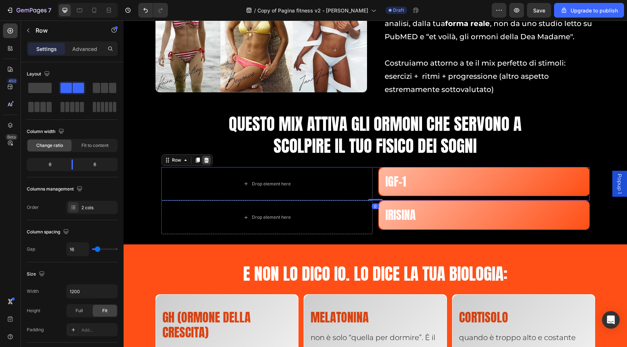
click at [207, 162] on icon at bounding box center [207, 160] width 6 height 6
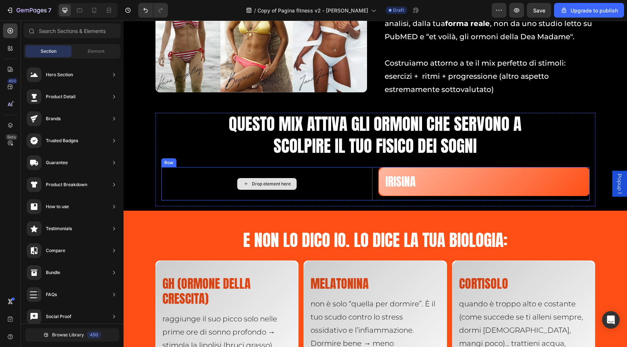
click at [235, 174] on div "Drop element here" at bounding box center [266, 184] width 211 height 34
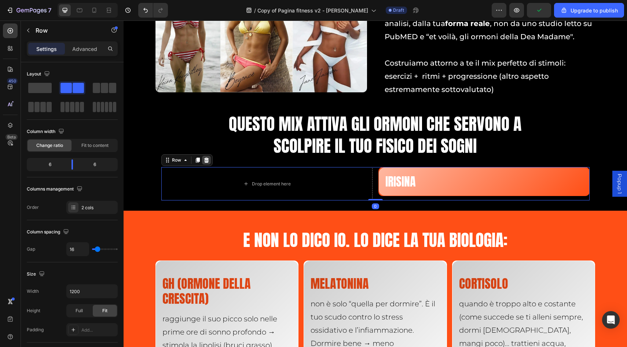
click at [209, 162] on icon at bounding box center [207, 160] width 6 height 6
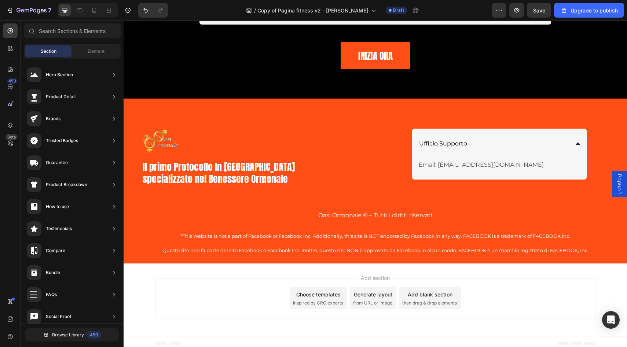
scroll to position [6162, 0]
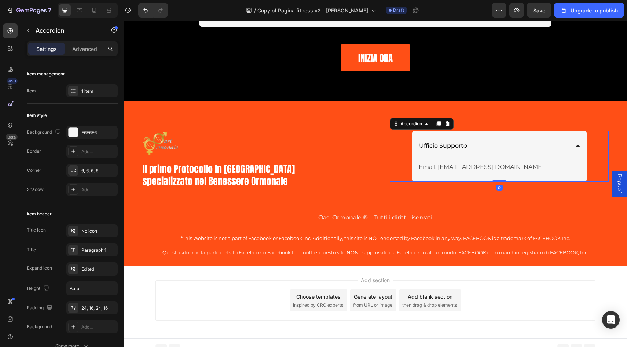
click at [473, 150] on div "Ufficio Supporto" at bounding box center [493, 146] width 151 height 13
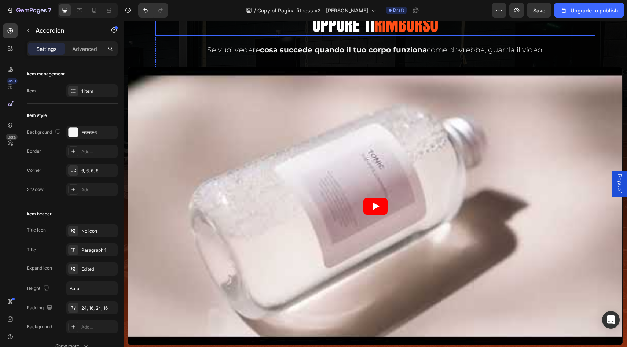
scroll to position [0, 0]
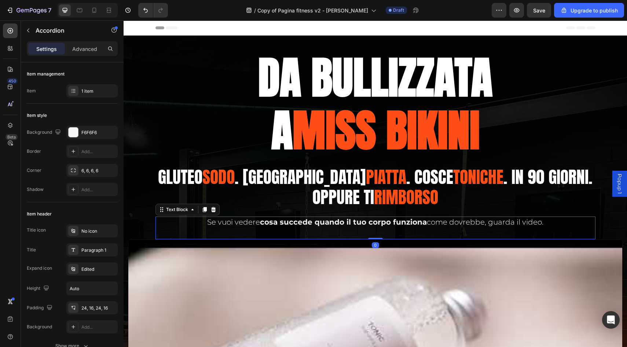
click at [536, 222] on p "Se vuoi vedere cosa succede quando il tuo corpo funziona come dovrebbe, guarda …" at bounding box center [375, 223] width 439 height 10
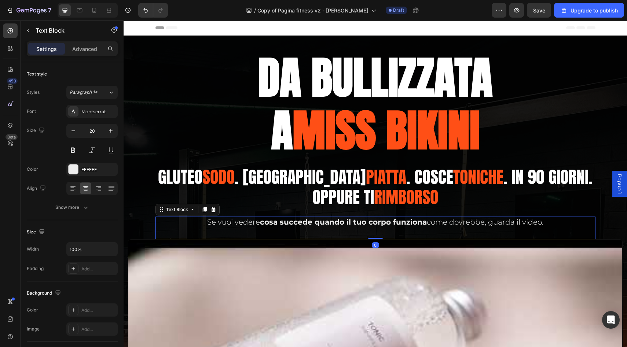
click at [541, 223] on p "Se vuoi vedere cosa succede quando il tuo corpo funziona come dovrebbe, guarda …" at bounding box center [375, 223] width 439 height 10
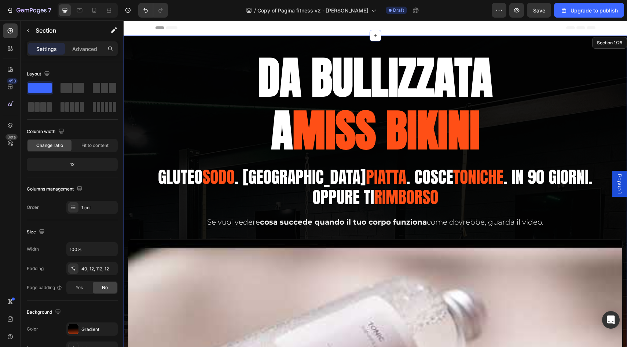
click at [541, 36] on div "DA BULLIZZATA A MISS BIKINI Heading Gluteo sodo . Pancia piatta . Cosce toniche…" at bounding box center [376, 297] width 504 height 523
click at [507, 27] on div "Header" at bounding box center [376, 28] width 440 height 15
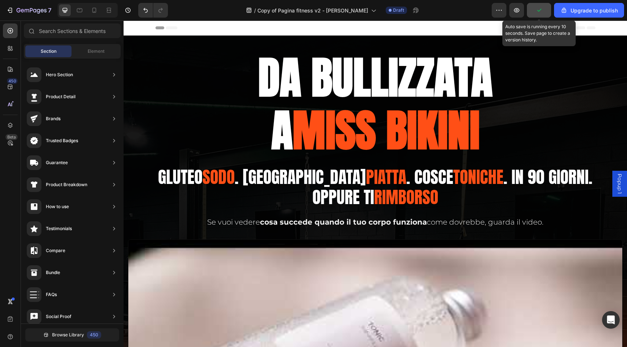
click at [537, 12] on icon "button" at bounding box center [539, 10] width 7 height 7
click at [538, 16] on button "Save" at bounding box center [539, 10] width 24 height 15
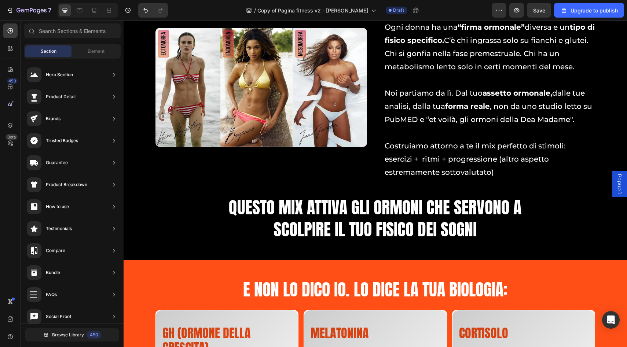
scroll to position [3572, 0]
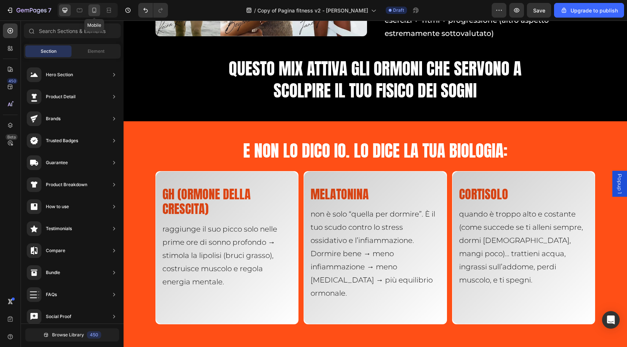
click at [92, 10] on icon at bounding box center [94, 10] width 7 height 7
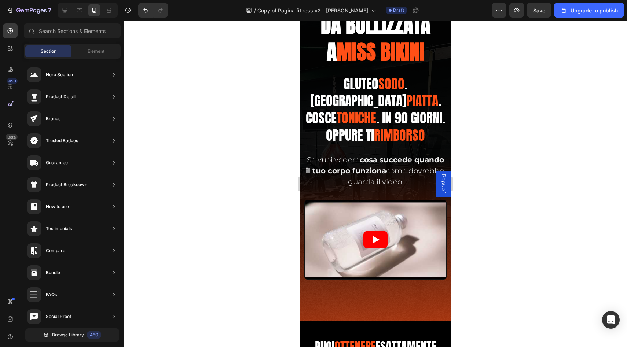
scroll to position [30, 0]
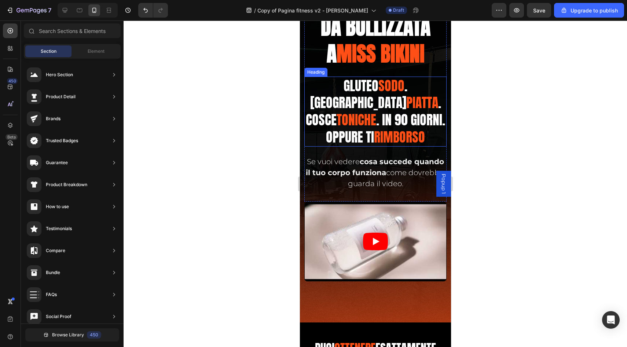
click at [404, 124] on h2 "Gluteo sodo . Pancia piatta . Cosce toniche . in 90 giorni. Oppure TI Rimborso" at bounding box center [375, 112] width 142 height 70
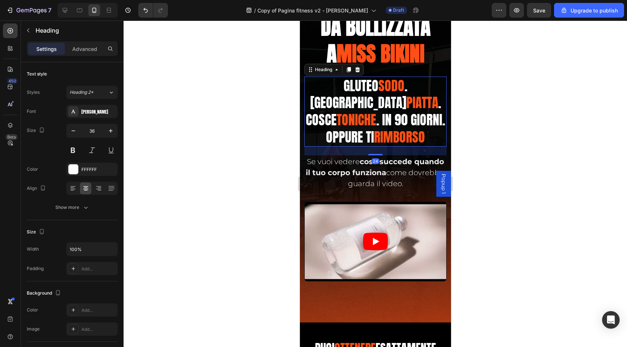
click at [401, 123] on h2 "Gluteo sodo . Pancia piatta . Cosce toniche . in 90 giorni. Oppure TI Rimborso" at bounding box center [375, 112] width 142 height 70
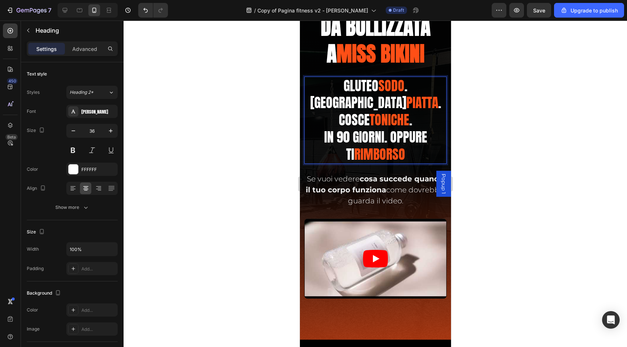
click at [593, 135] on div at bounding box center [376, 184] width 504 height 327
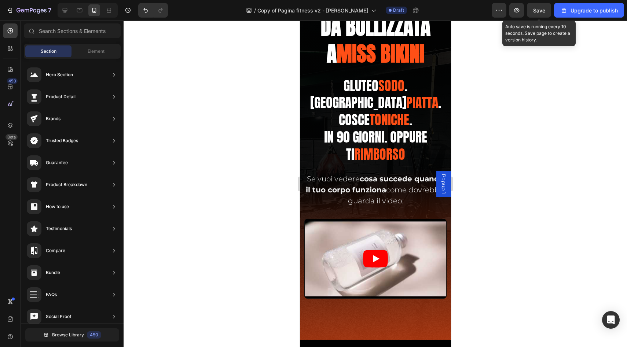
click at [538, 10] on span "Save" at bounding box center [539, 10] width 12 height 6
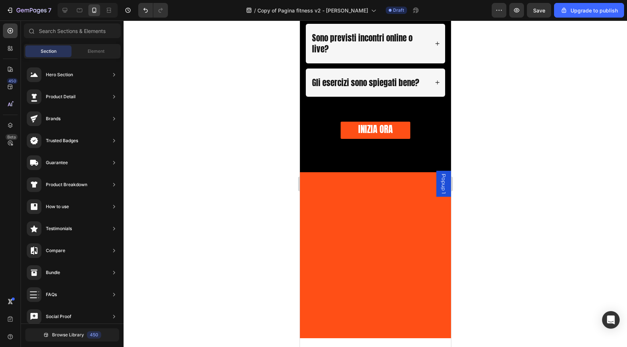
scroll to position [8491, 0]
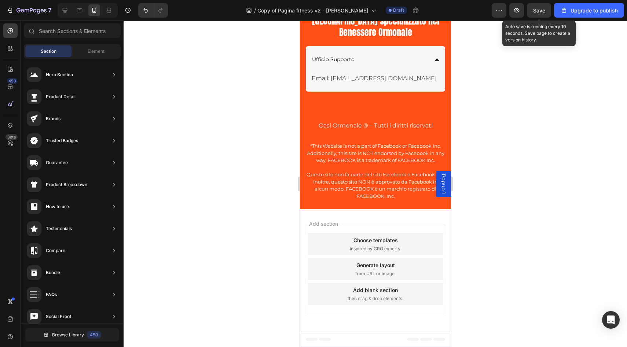
click at [542, 12] on span "Save" at bounding box center [539, 10] width 12 height 6
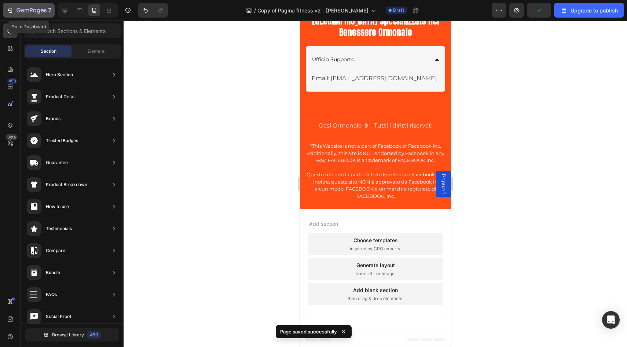
click at [33, 14] on icon "button" at bounding box center [32, 11] width 30 height 6
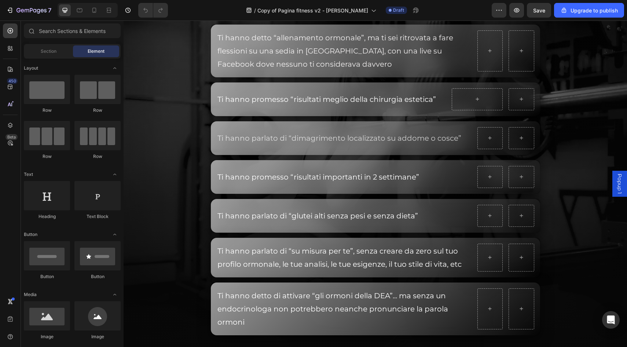
scroll to position [2449, 0]
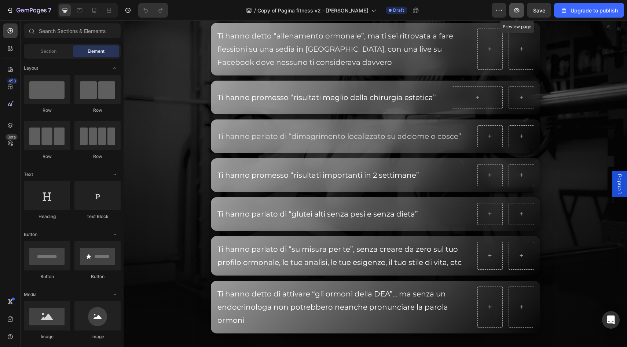
click at [512, 12] on button "button" at bounding box center [516, 10] width 15 height 15
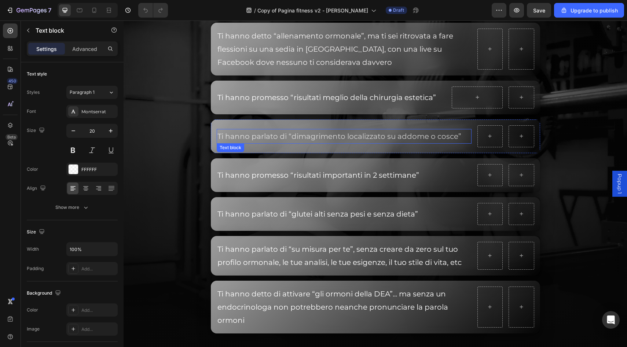
click at [360, 142] on p "Ti hanno parlato di “dimagrimento localizzato su addome o cosce”" at bounding box center [344, 136] width 253 height 13
click at [361, 138] on span "Ti hanno parlato di “dimagrimento localizzato su addome o cosce”" at bounding box center [340, 136] width 244 height 9
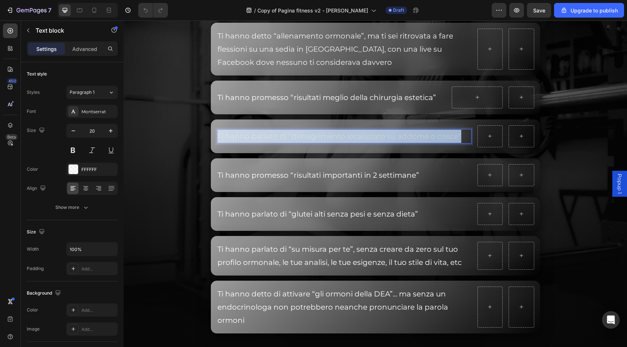
click at [361, 138] on span "Ti hanno parlato di “dimagrimento localizzato su addome o cosce”" at bounding box center [340, 136] width 244 height 9
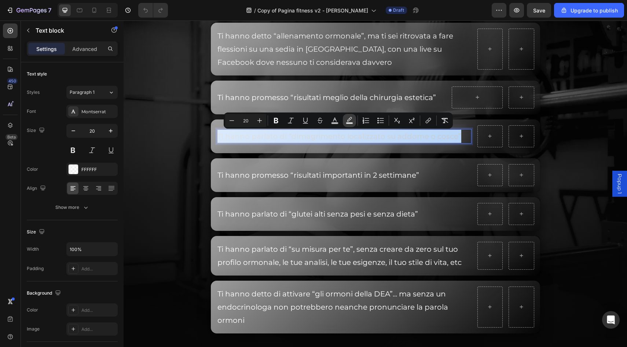
click at [349, 121] on icon "Editor contextual toolbar" at bounding box center [349, 119] width 5 height 4
type input "000000"
type input "77"
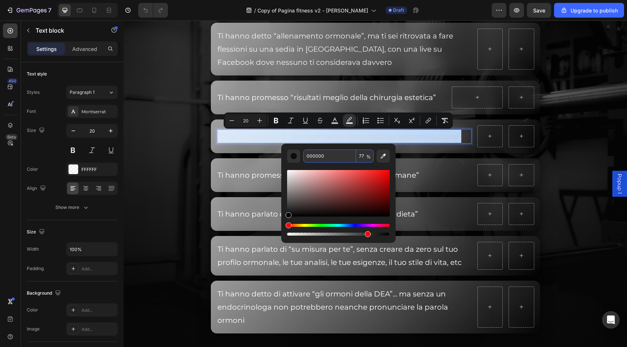
click at [319, 158] on input "000000" at bounding box center [329, 156] width 53 height 13
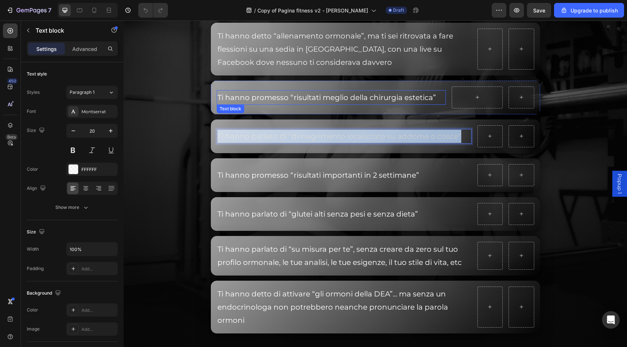
click at [279, 100] on span "Ti hanno promesso “risultati meglio della chirurgia estetica”" at bounding box center [327, 97] width 219 height 9
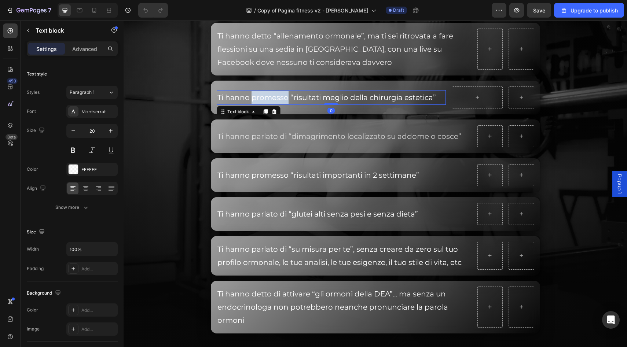
click at [279, 100] on span "Ti hanno promesso “risultati meglio della chirurgia estetica”" at bounding box center [327, 97] width 219 height 9
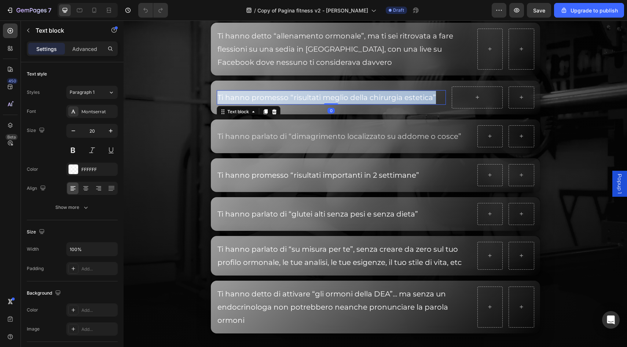
click at [279, 100] on span "Ti hanno promesso “risultati meglio della chirurgia estetica”" at bounding box center [327, 97] width 219 height 9
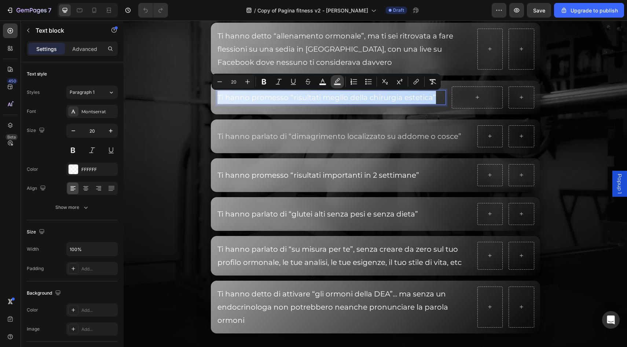
click at [338, 80] on icon "Editor contextual toolbar" at bounding box center [337, 80] width 5 height 4
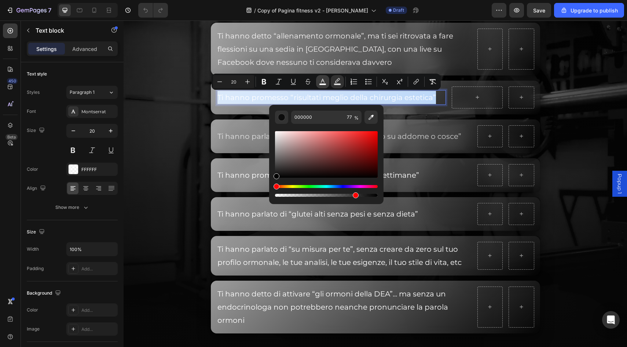
click at [322, 82] on icon "Editor contextual toolbar" at bounding box center [322, 81] width 7 height 7
type input "FFFFFF"
click at [341, 82] on icon "Editor contextual toolbar" at bounding box center [337, 81] width 7 height 7
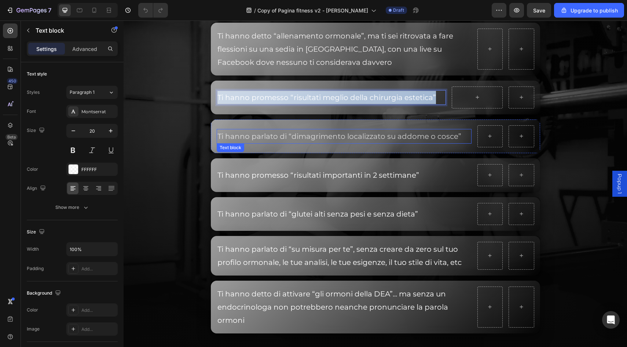
click at [248, 135] on span "Ti hanno parlato di “dimagrimento localizzato su addome o cosce”" at bounding box center [340, 136] width 244 height 9
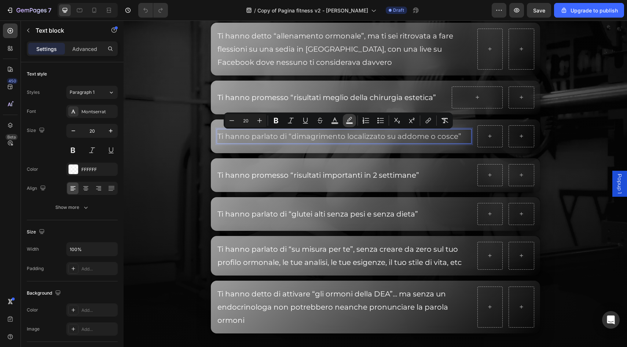
click at [350, 119] on icon "Editor contextual toolbar" at bounding box center [349, 120] width 7 height 7
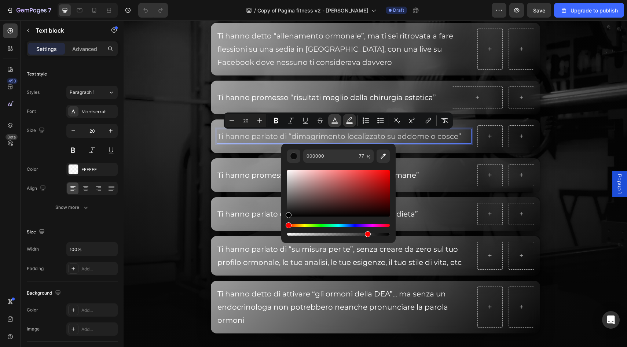
click at [336, 121] on icon "Editor contextual toolbar" at bounding box center [335, 120] width 4 height 4
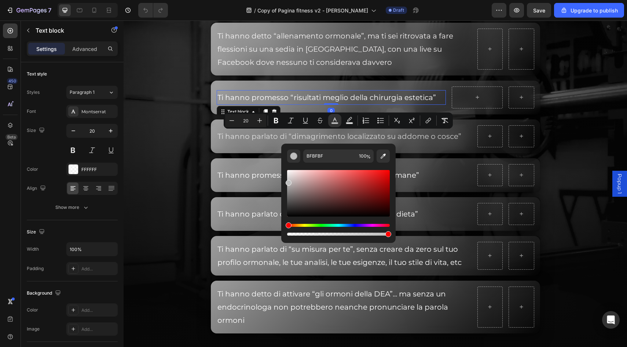
click at [324, 101] on span "Ti hanno promesso “risultati meglio della chirurgia estetica”" at bounding box center [327, 97] width 219 height 9
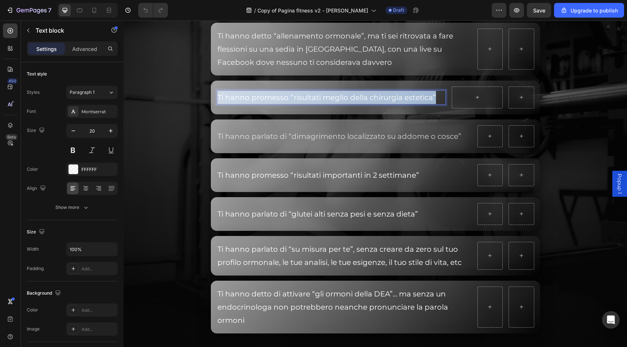
click at [324, 101] on span "Ti hanno promesso “risultati meglio della chirurgia estetica”" at bounding box center [327, 97] width 219 height 9
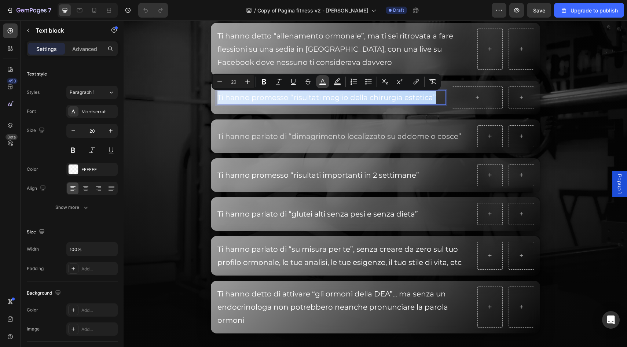
click at [321, 84] on rect "Editor contextual toolbar" at bounding box center [322, 85] width 7 height 2
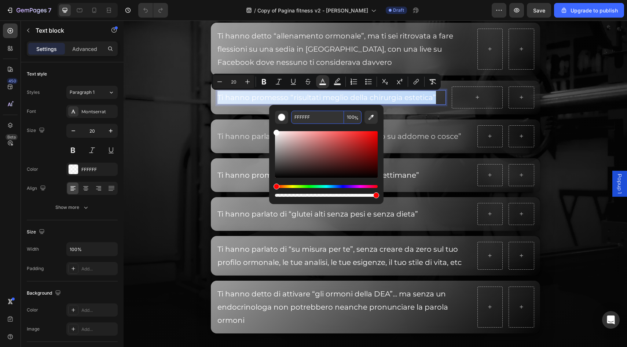
click at [303, 119] on input "FFFFFF" at bounding box center [317, 117] width 53 height 13
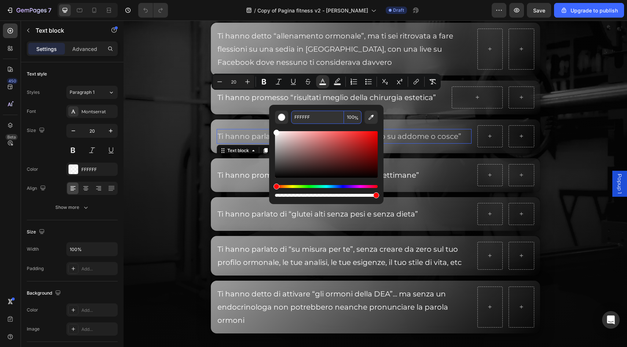
click at [248, 138] on span "Ti hanno parlato di “dimagrimento localizzato su addome o cosce”" at bounding box center [340, 136] width 244 height 9
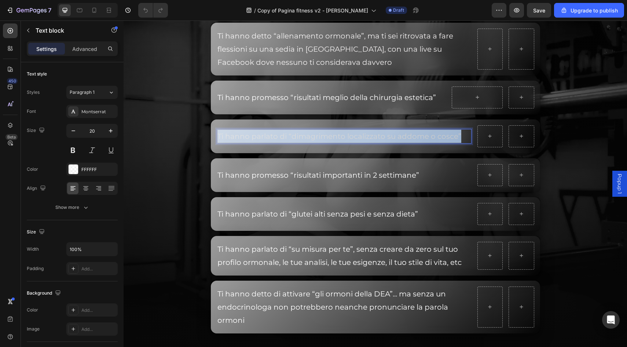
click at [248, 138] on span "Ti hanno parlato di “dimagrimento localizzato su addome o cosce”" at bounding box center [340, 136] width 244 height 9
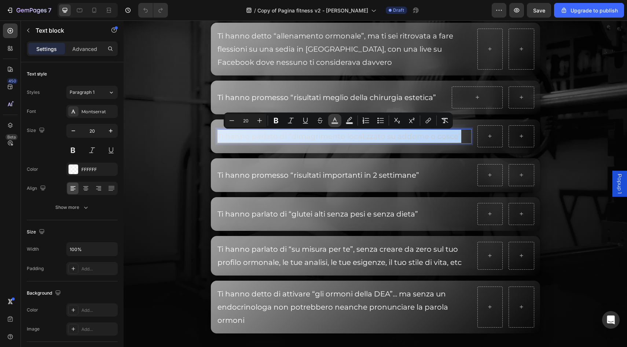
click at [333, 123] on rect "Editor contextual toolbar" at bounding box center [335, 124] width 7 height 2
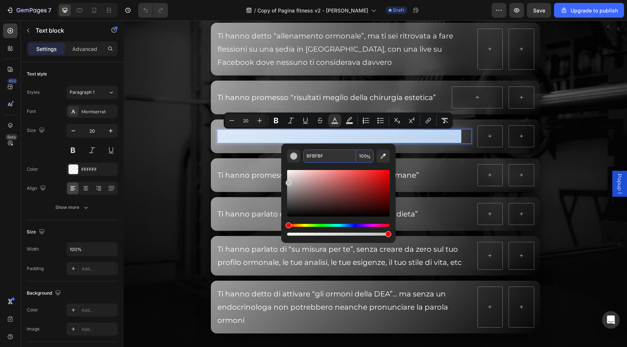
click at [319, 161] on input "BFBFBF" at bounding box center [329, 156] width 53 height 13
paste input "FFFFF"
type input "FFFFFF"
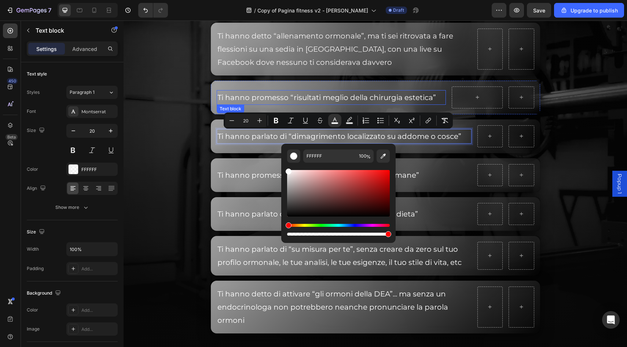
click at [284, 94] on span "Ti hanno promesso “risultati meglio della chirurgia estetica”" at bounding box center [327, 97] width 219 height 9
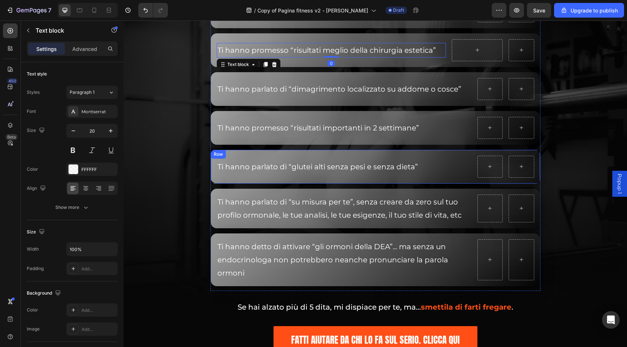
scroll to position [2497, 0]
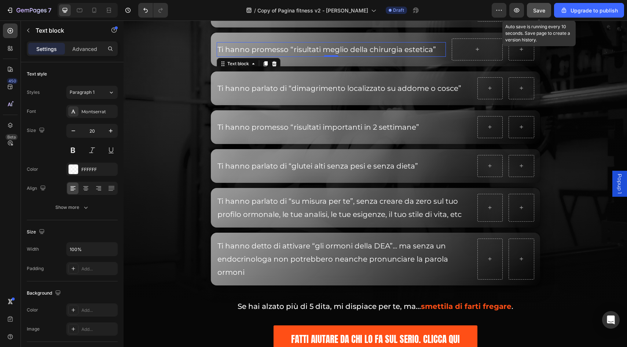
click at [539, 14] on div "Save" at bounding box center [539, 11] width 12 height 8
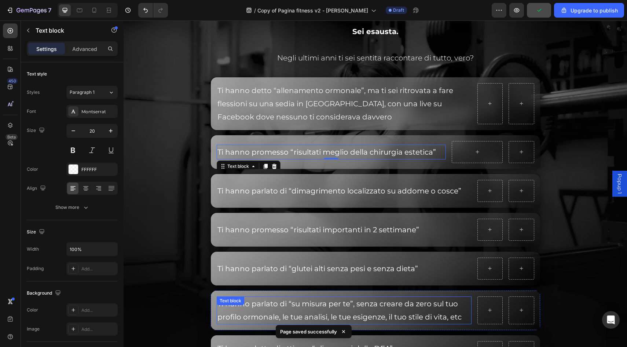
scroll to position [2392, 0]
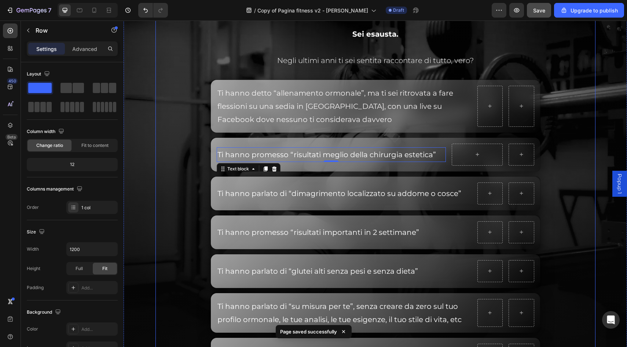
click at [578, 182] on div "SE NON TI FIDI PIÙ… È PERCHÉ TI HANNO GIÀ FREGATA fin troppo. Heading Ci sta ch…" at bounding box center [376, 275] width 440 height 668
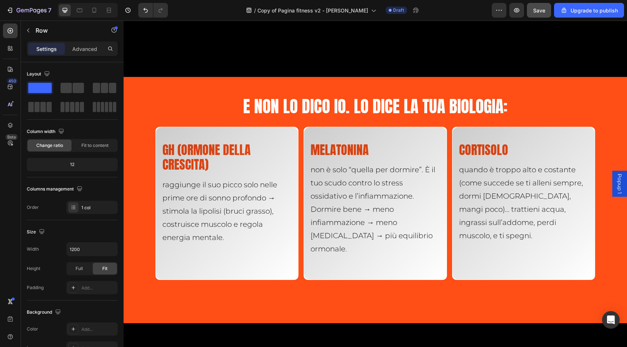
scroll to position [2993, 0]
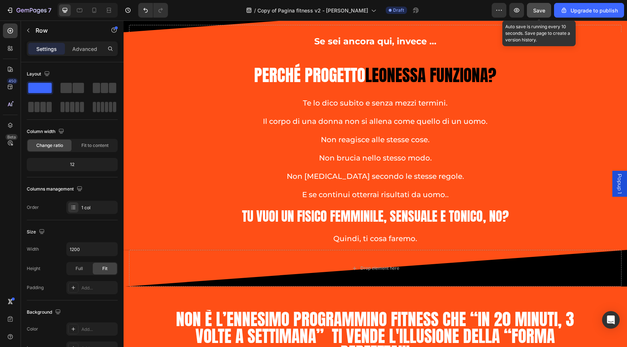
click at [539, 9] on span "Save" at bounding box center [539, 10] width 12 height 6
click at [518, 7] on icon "button" at bounding box center [516, 10] width 7 height 7
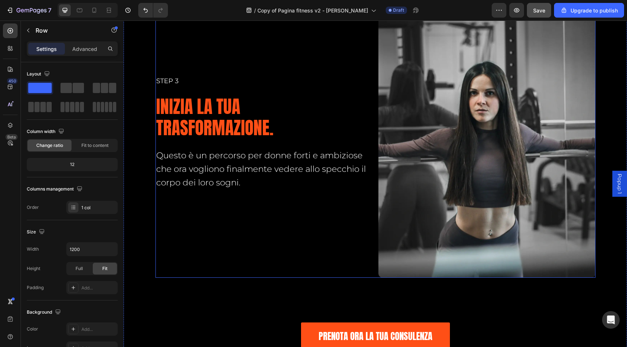
scroll to position [4948, 0]
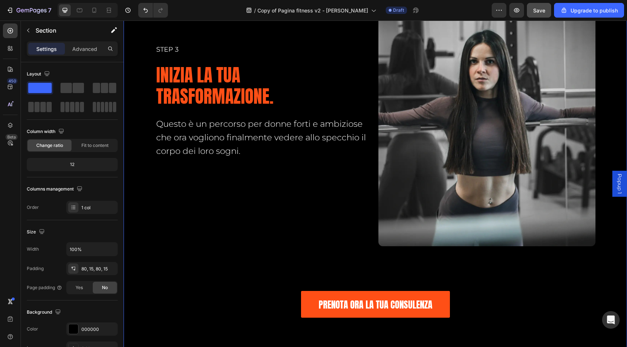
click at [341, 79] on div "Publish the page to see the content. Custom Code Row Row Image Step 3 Heading I…" at bounding box center [376, 108] width 504 height 507
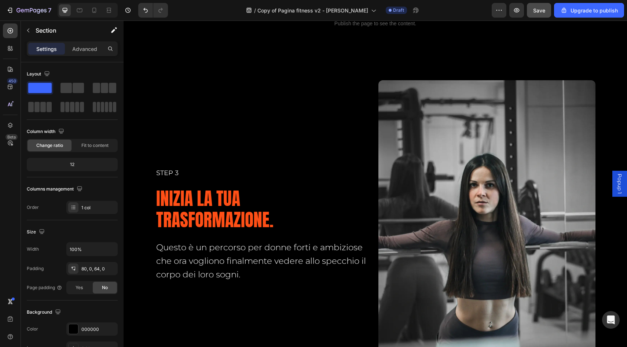
scroll to position [4817, 0]
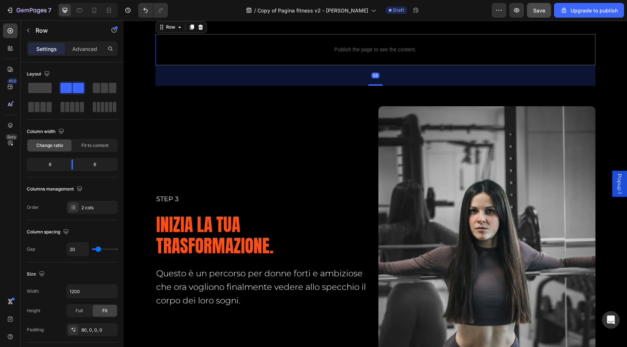
click at [321, 65] on div "Publish the page to see the content. Custom Code Row 56" at bounding box center [376, 49] width 440 height 31
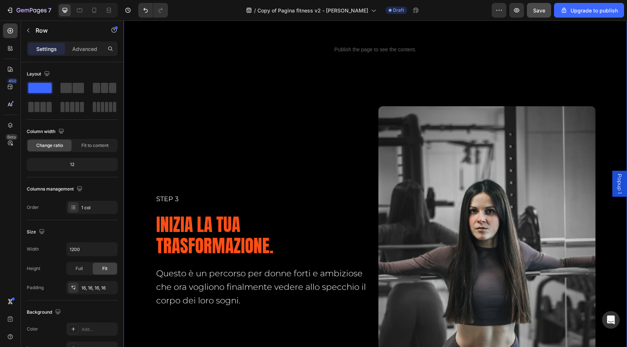
click at [317, 227] on div "Publish the page to see the content. Custom Code Row Row Image Step 3 Heading I…" at bounding box center [376, 258] width 504 height 507
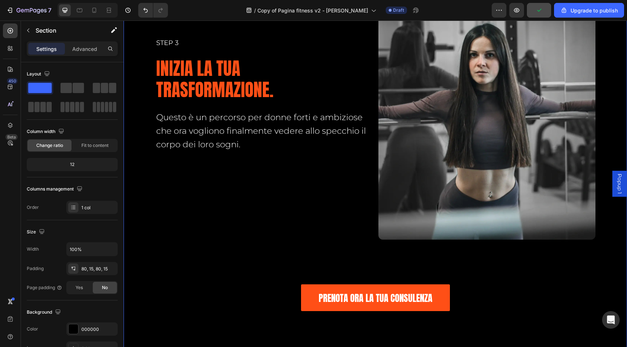
scroll to position [4975, 0]
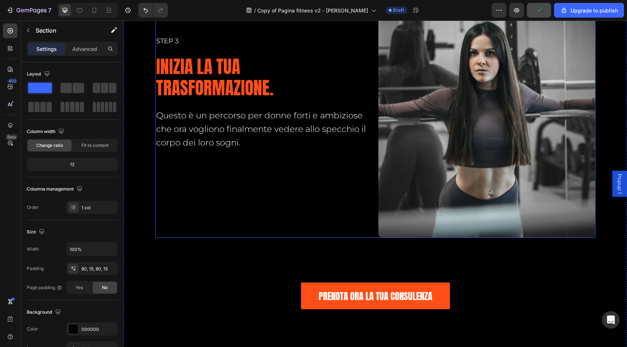
click at [299, 208] on div "Step 3 Heading Inizia la tua trasformazione. Heading Questo è un percorso per d…" at bounding box center [264, 92] width 217 height 289
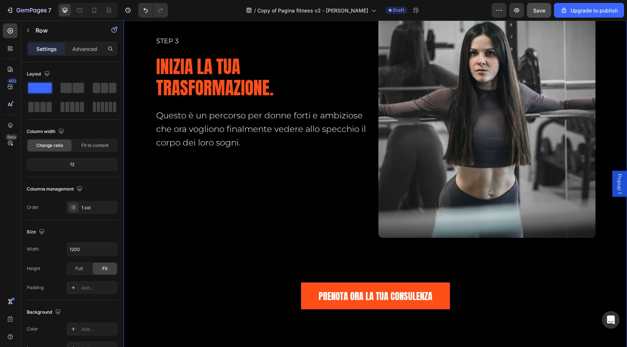
click at [616, 94] on div "Publish the page to see the content. Custom Code Row Row Image Step 3 Heading I…" at bounding box center [376, 100] width 504 height 507
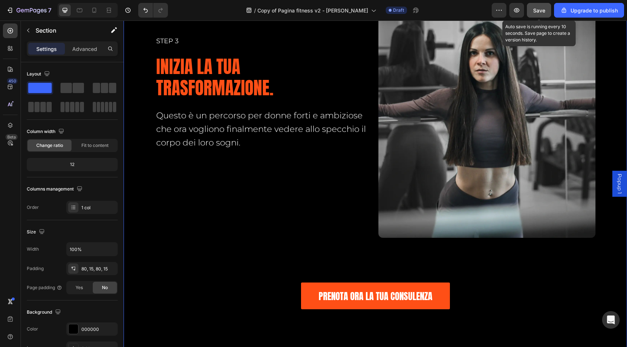
click at [542, 14] on button "Save" at bounding box center [539, 10] width 24 height 15
